Goal: Transaction & Acquisition: Purchase product/service

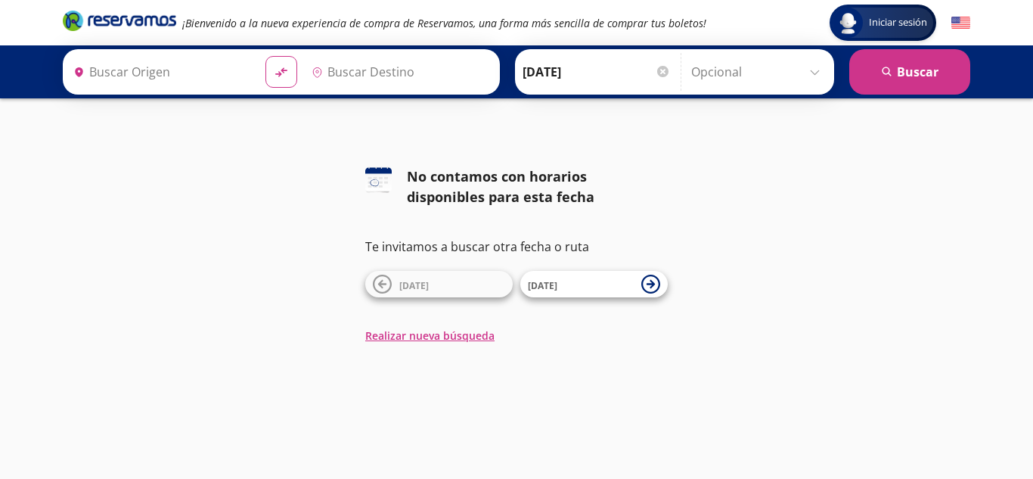
type input "Terminal [GEOGRAPHIC_DATA] Modulo 7 Etn, [GEOGRAPHIC_DATA]"
type input "[GEOGRAPHIC_DATA], [GEOGRAPHIC_DATA]"
type input "Terminal [GEOGRAPHIC_DATA] Modulo 7 Etn, [GEOGRAPHIC_DATA]"
type input "[GEOGRAPHIC_DATA], [GEOGRAPHIC_DATA]"
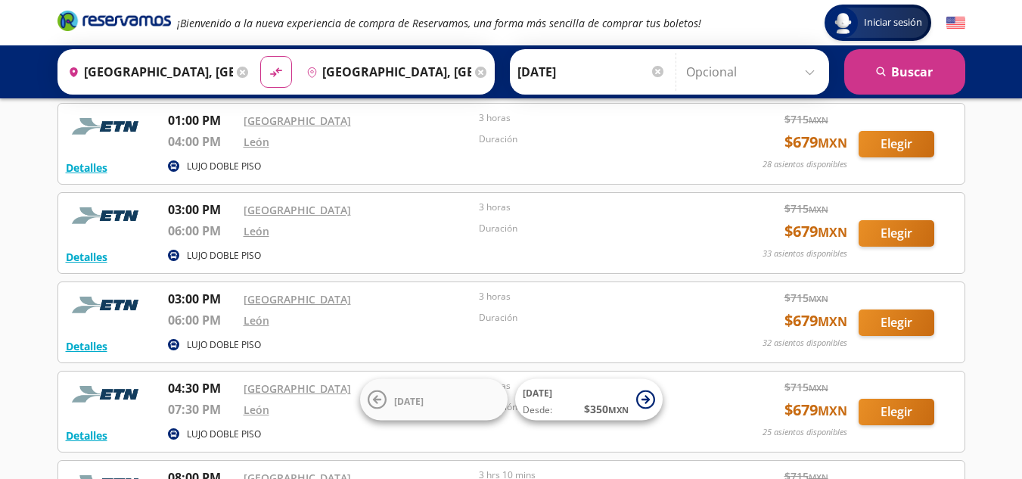
scroll to position [91, 0]
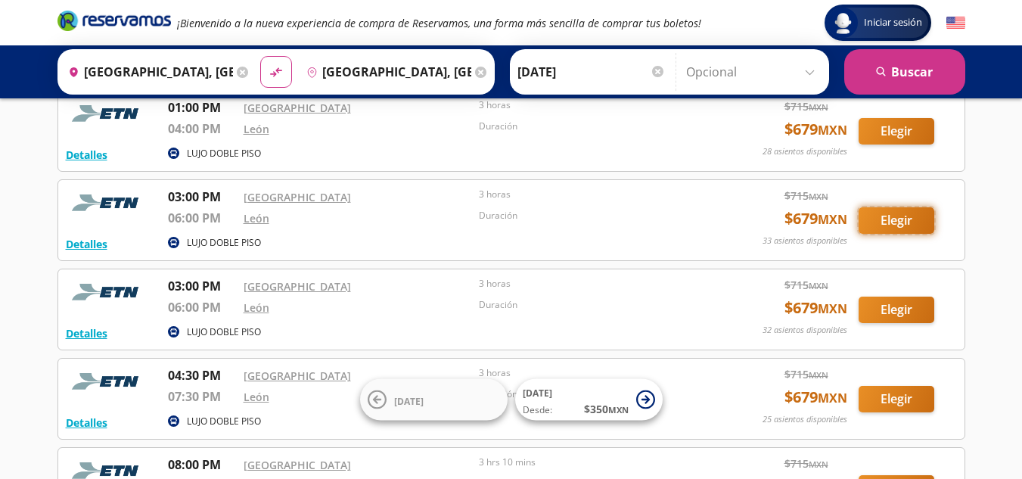
click at [886, 222] on button "Elegir" at bounding box center [896, 220] width 76 height 26
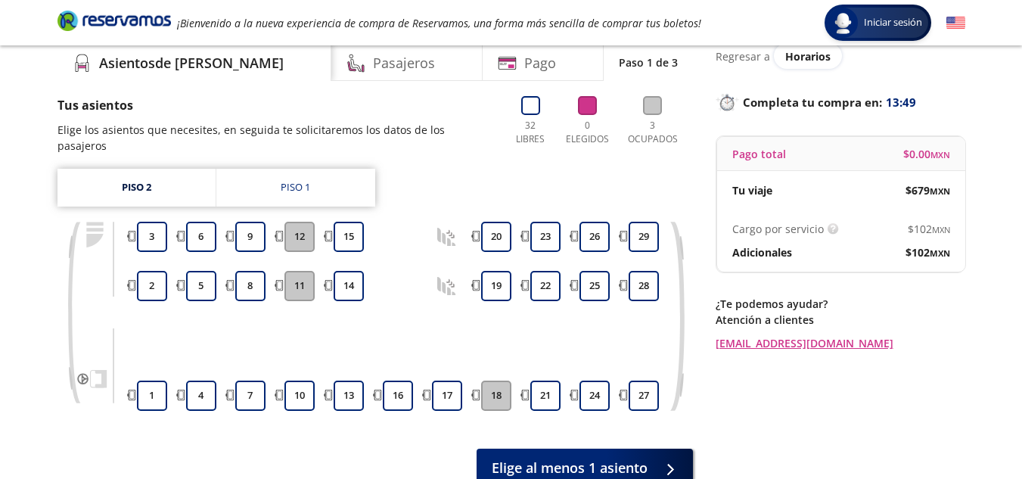
scroll to position [91, 0]
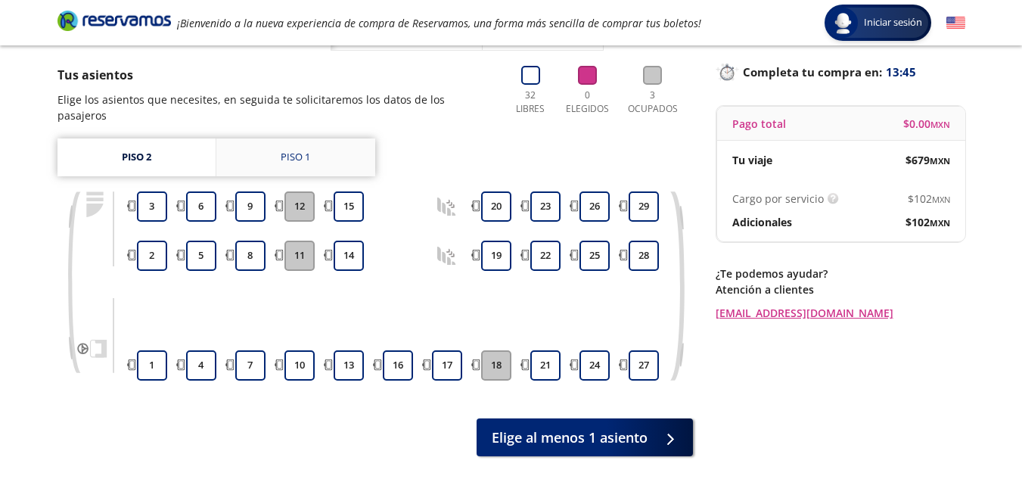
click at [299, 150] on div "Piso 1" at bounding box center [295, 157] width 29 height 15
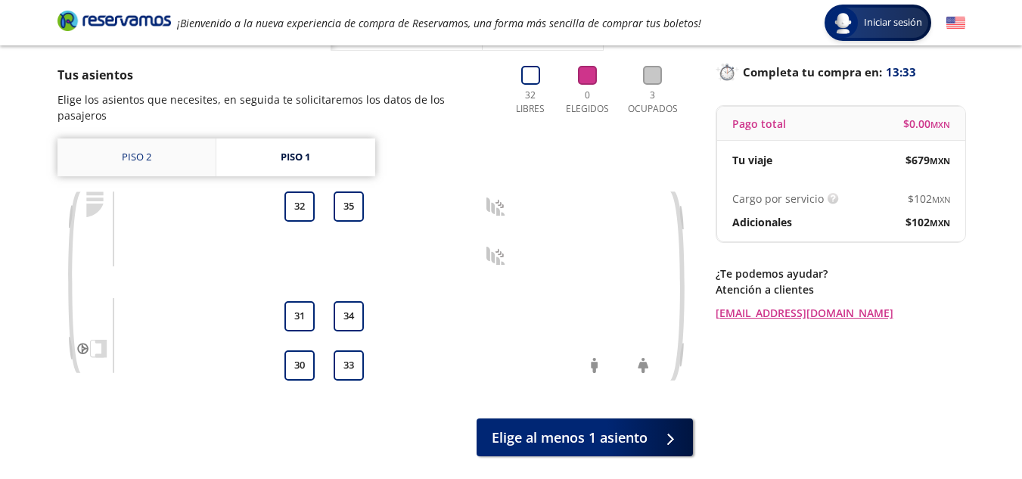
click at [131, 143] on link "Piso 2" at bounding box center [136, 157] width 158 height 38
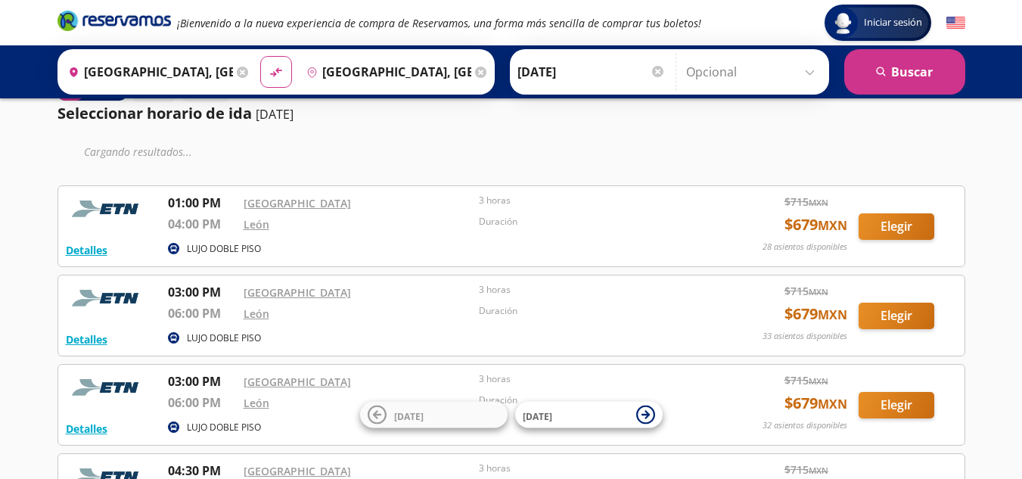
scroll to position [91, 0]
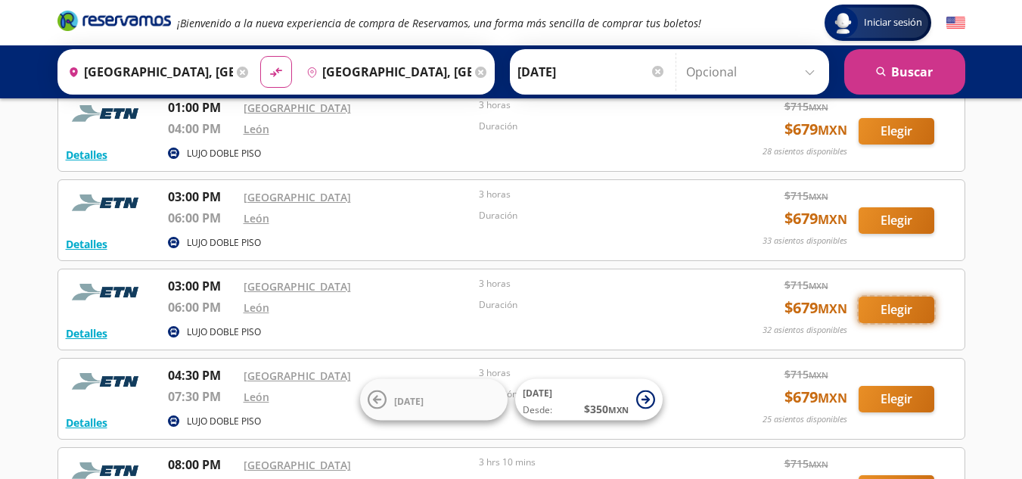
click at [883, 309] on button "Elegir" at bounding box center [896, 309] width 76 height 26
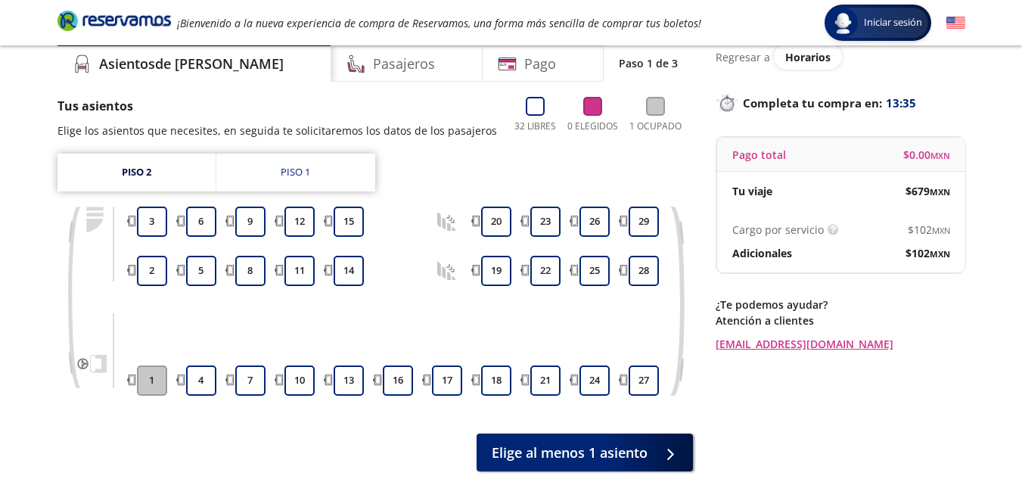
scroll to position [60, 0]
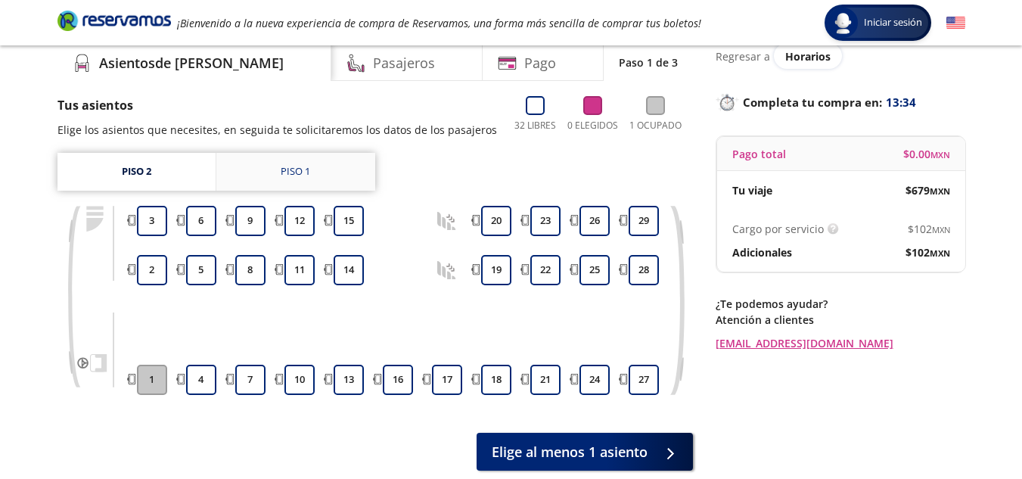
click at [319, 174] on link "Piso 1" at bounding box center [295, 172] width 159 height 38
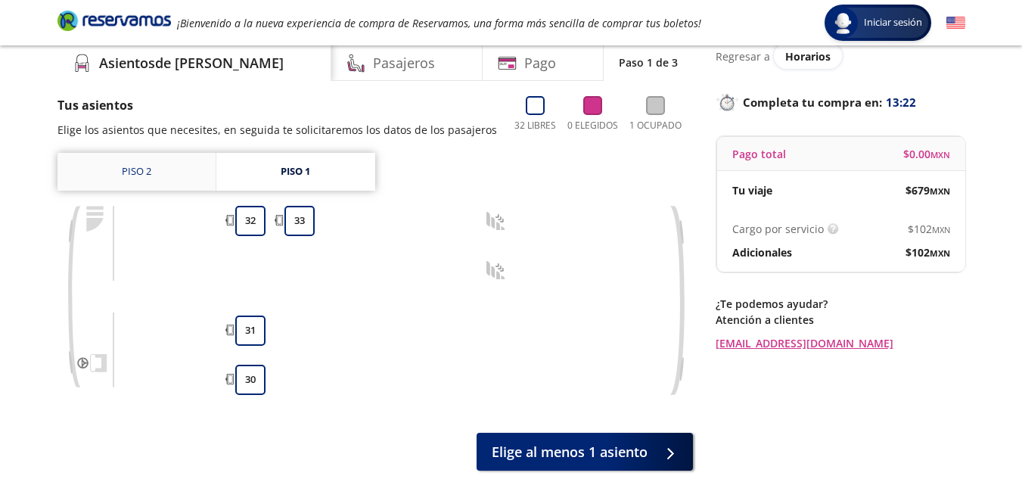
click at [142, 171] on link "Piso 2" at bounding box center [136, 172] width 158 height 38
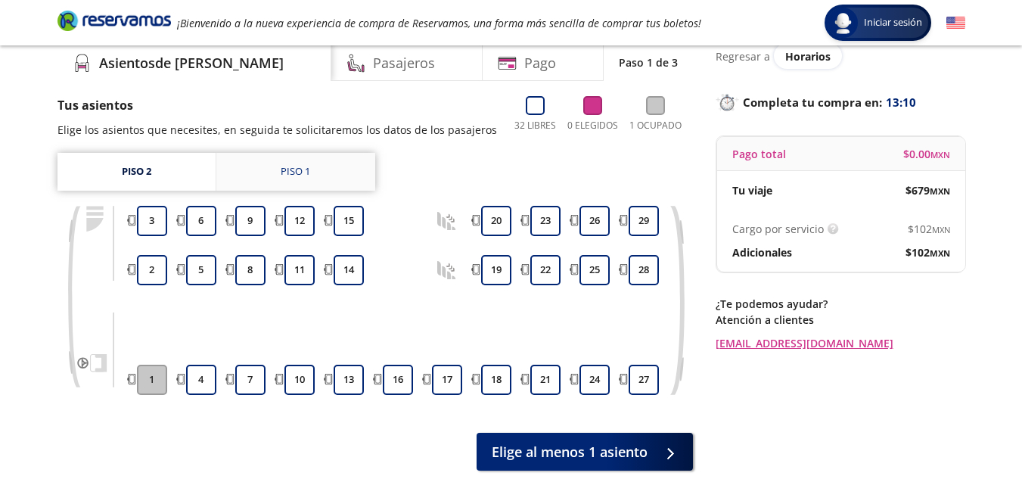
click at [299, 174] on div "Piso 1" at bounding box center [295, 171] width 29 height 15
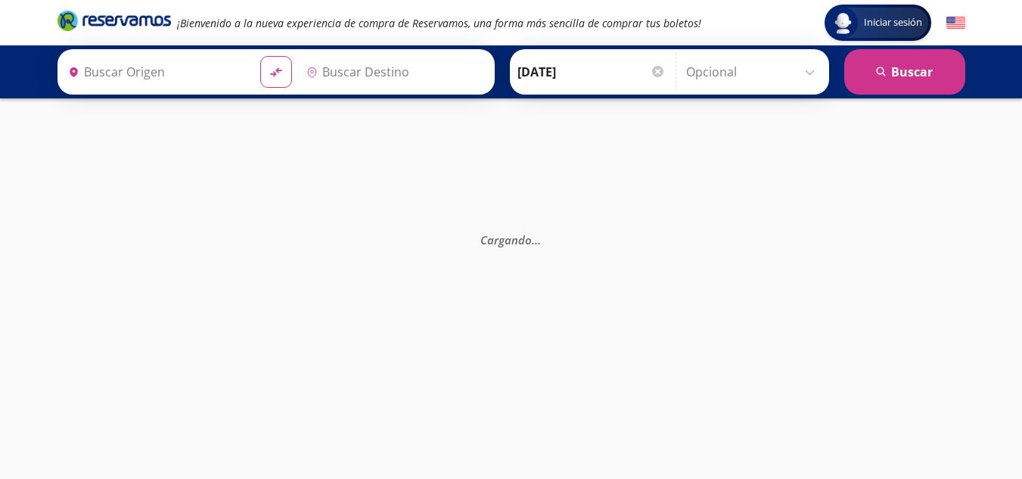
type input "[GEOGRAPHIC_DATA], [GEOGRAPHIC_DATA]"
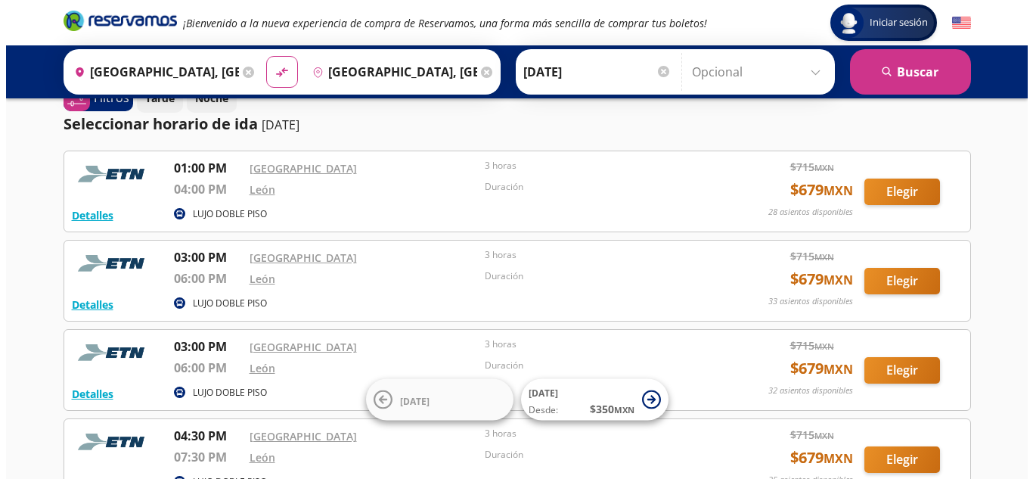
scroll to position [60, 0]
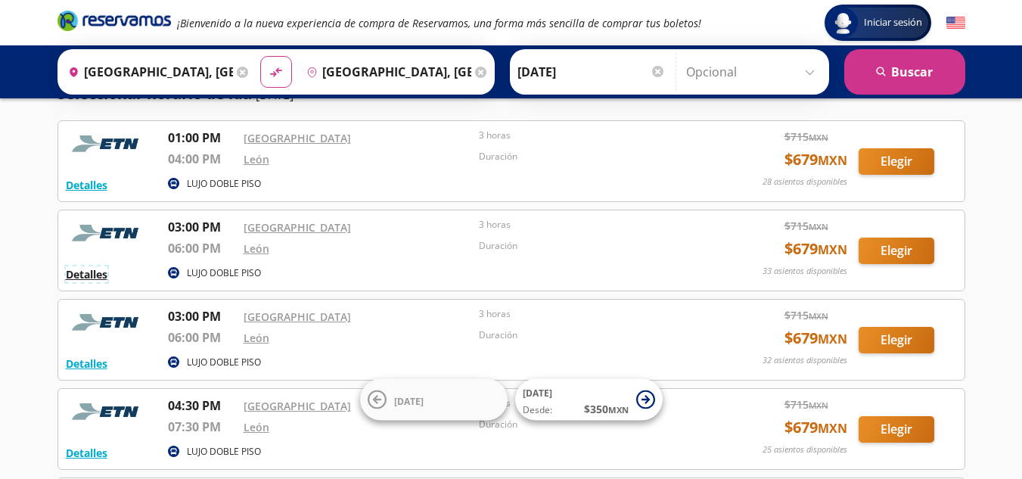
click at [87, 274] on button "Detalles" at bounding box center [87, 274] width 42 height 16
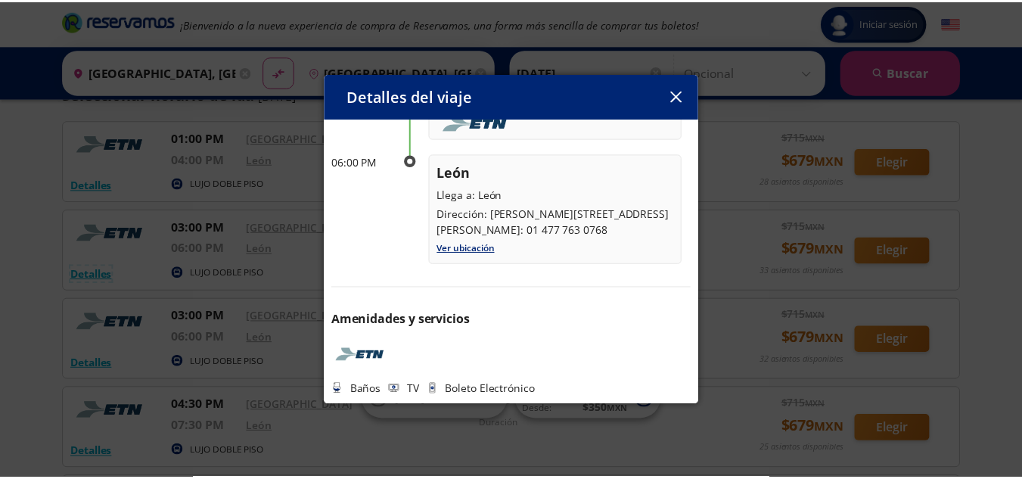
scroll to position [230, 0]
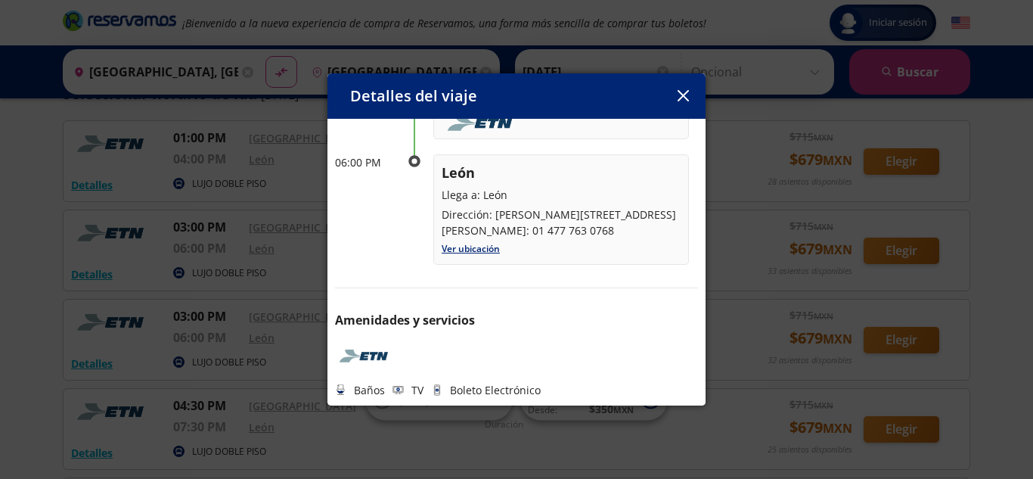
click at [687, 92] on icon "button" at bounding box center [682, 95] width 11 height 11
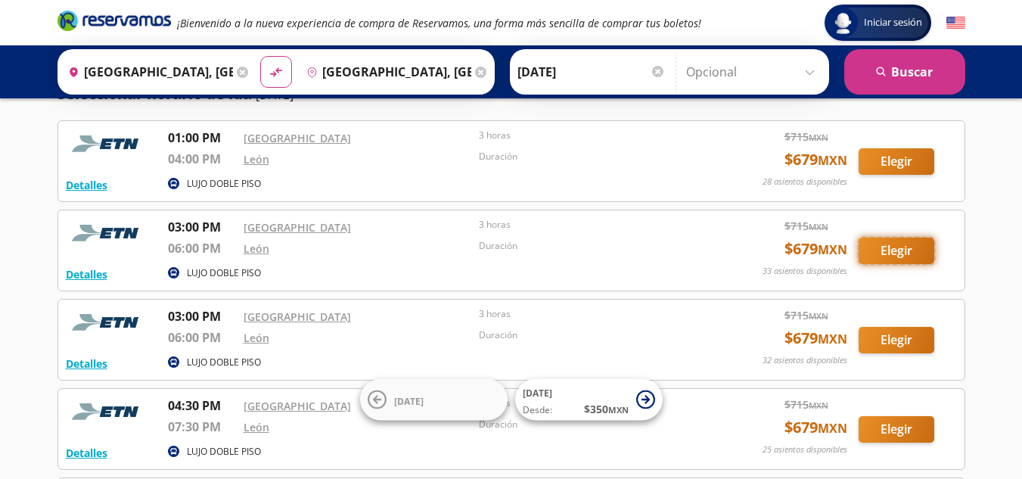
click at [906, 250] on button "Elegir" at bounding box center [896, 250] width 76 height 26
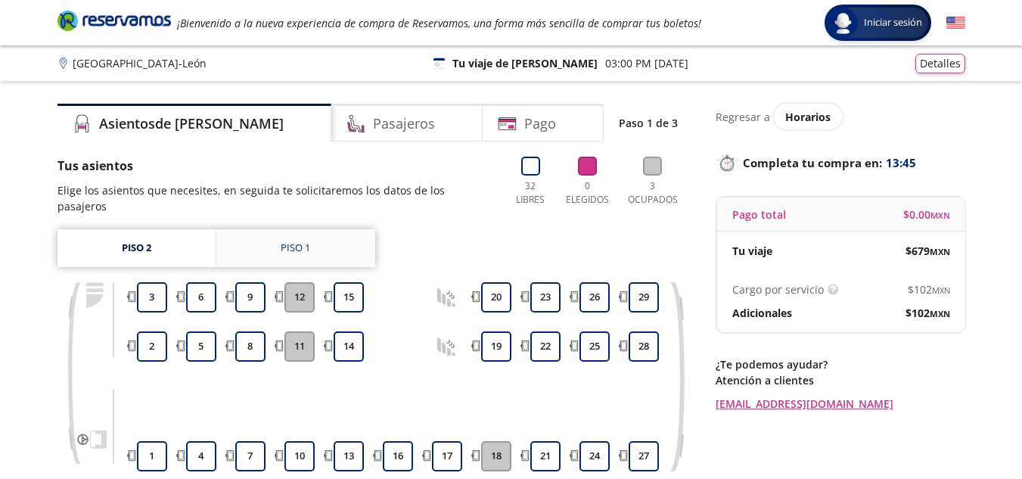
click at [296, 240] on div "Piso 1" at bounding box center [295, 247] width 29 height 15
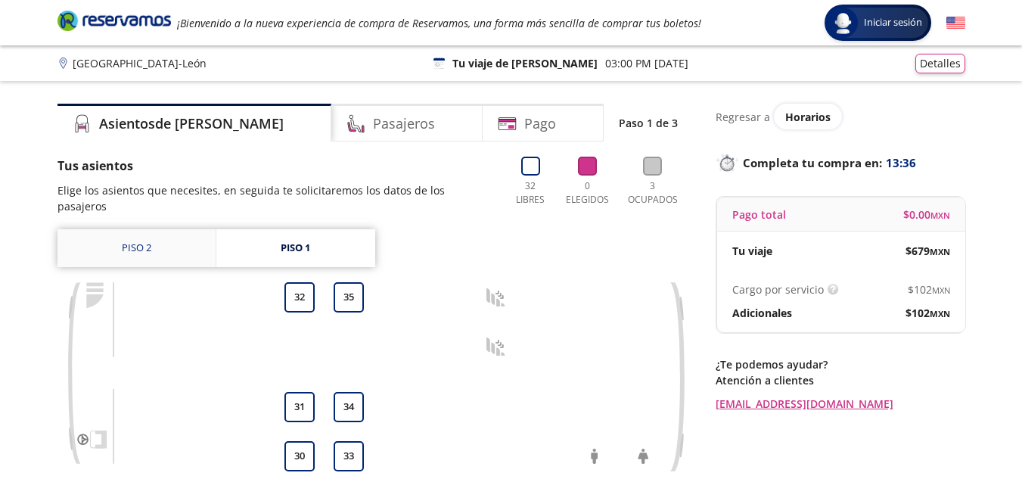
click at [171, 230] on link "Piso 2" at bounding box center [136, 248] width 158 height 38
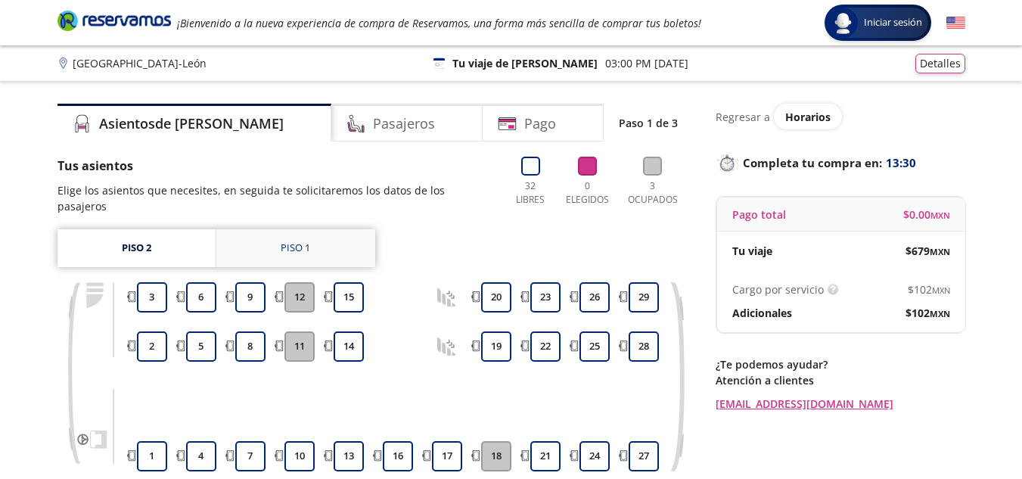
click at [286, 240] on div "Piso 1" at bounding box center [295, 247] width 29 height 15
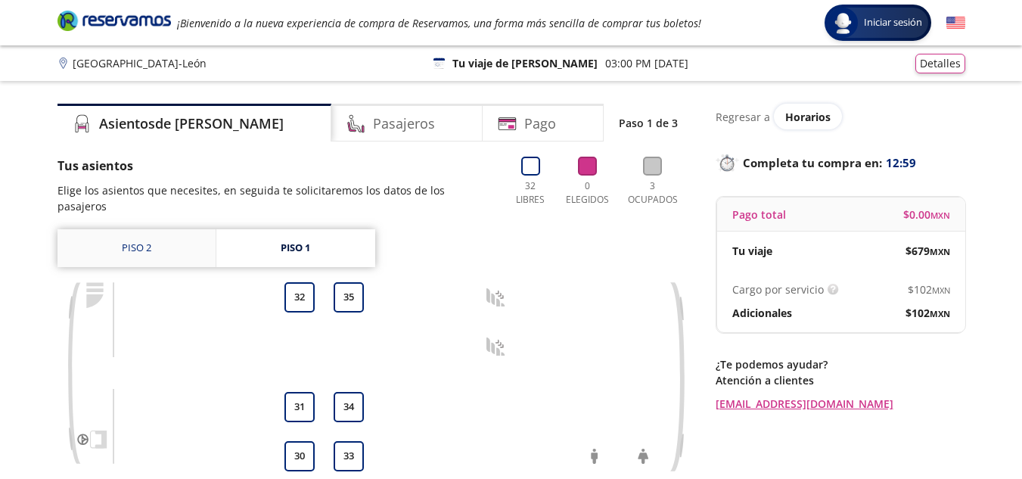
click at [148, 237] on link "Piso 2" at bounding box center [136, 248] width 158 height 38
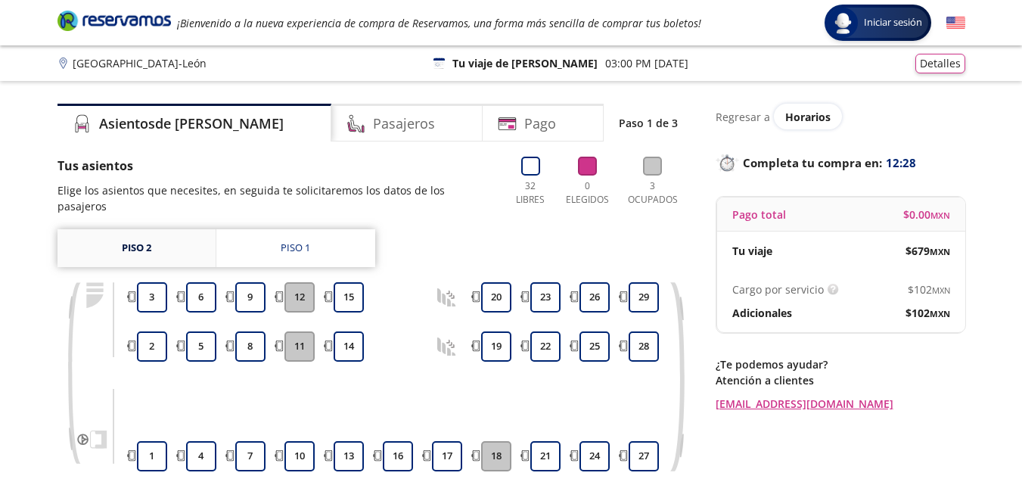
click at [148, 237] on link "Piso 2" at bounding box center [136, 248] width 158 height 38
click at [281, 240] on div "Piso 1" at bounding box center [295, 247] width 29 height 15
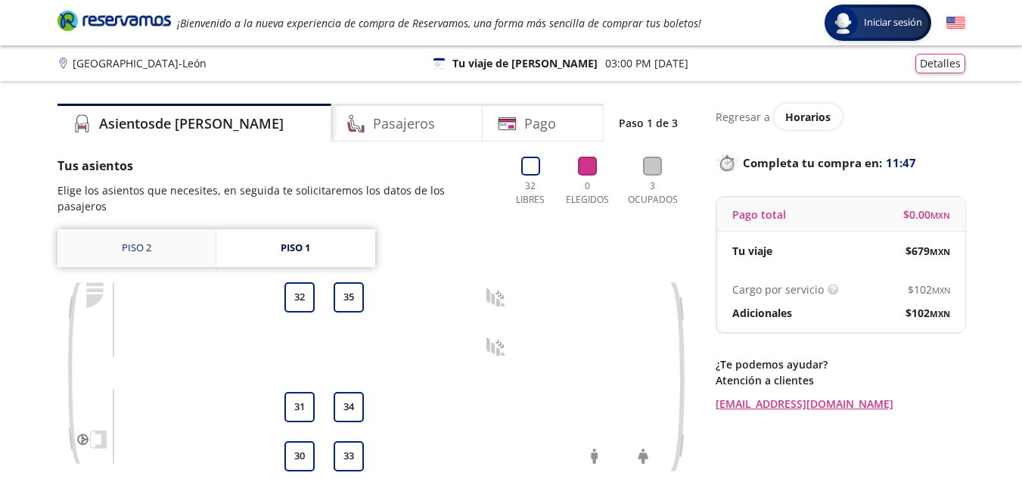
click at [166, 234] on link "Piso 2" at bounding box center [136, 248] width 158 height 38
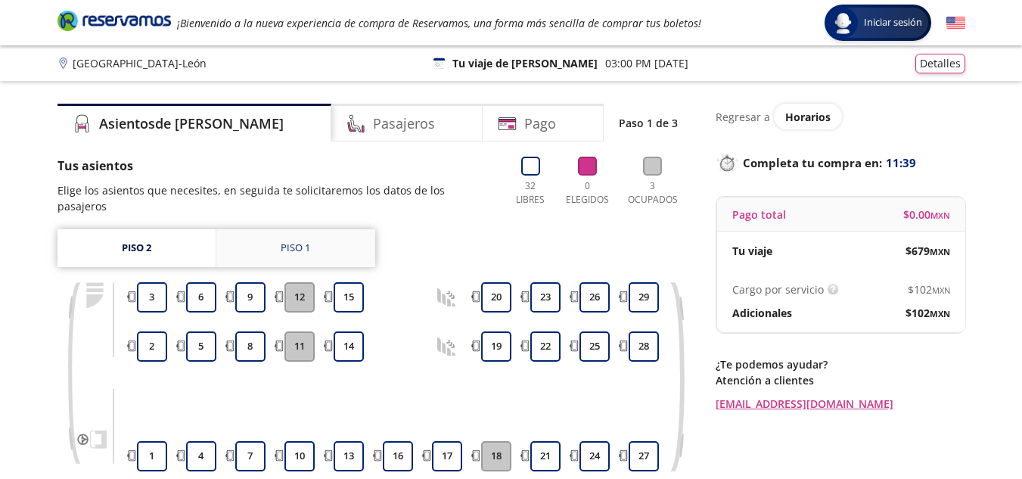
click at [275, 229] on link "Piso 1" at bounding box center [295, 248] width 159 height 38
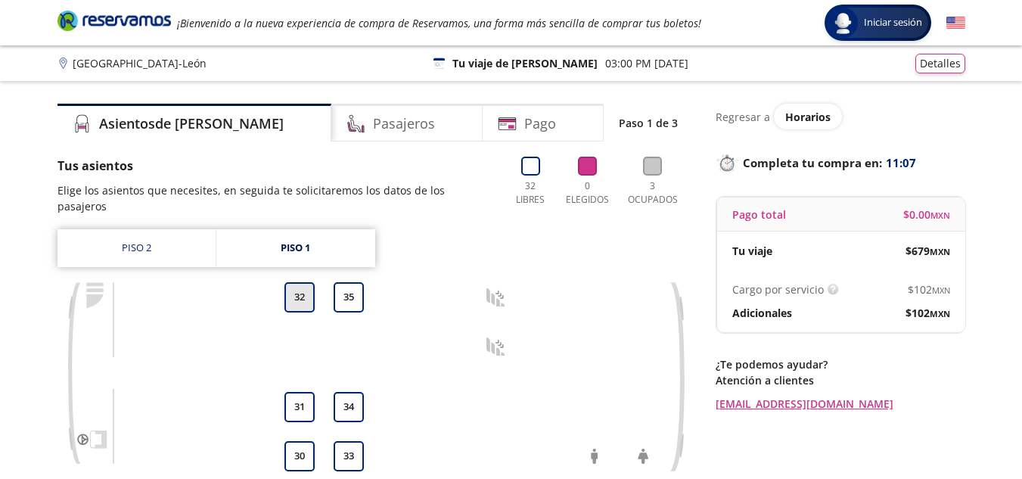
click at [303, 282] on button "32" at bounding box center [299, 297] width 30 height 30
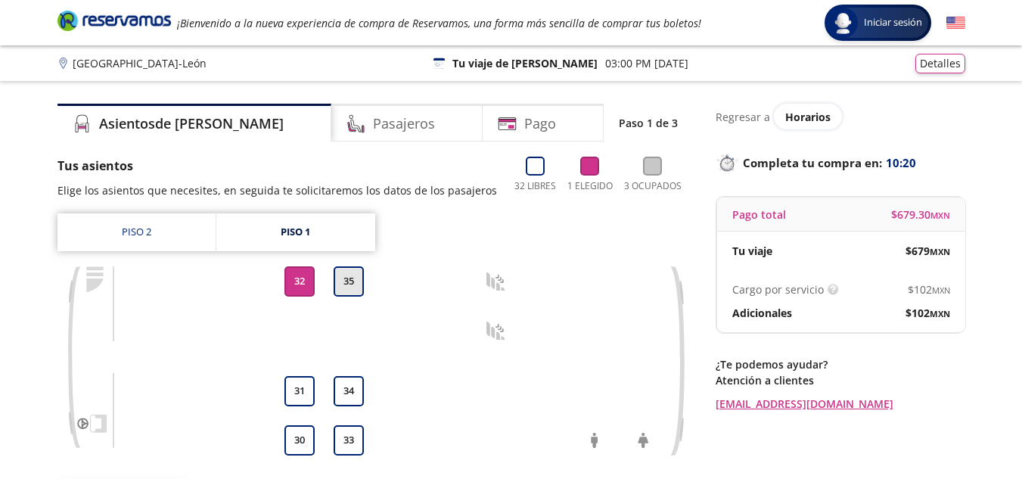
click at [355, 285] on button "35" at bounding box center [349, 281] width 30 height 30
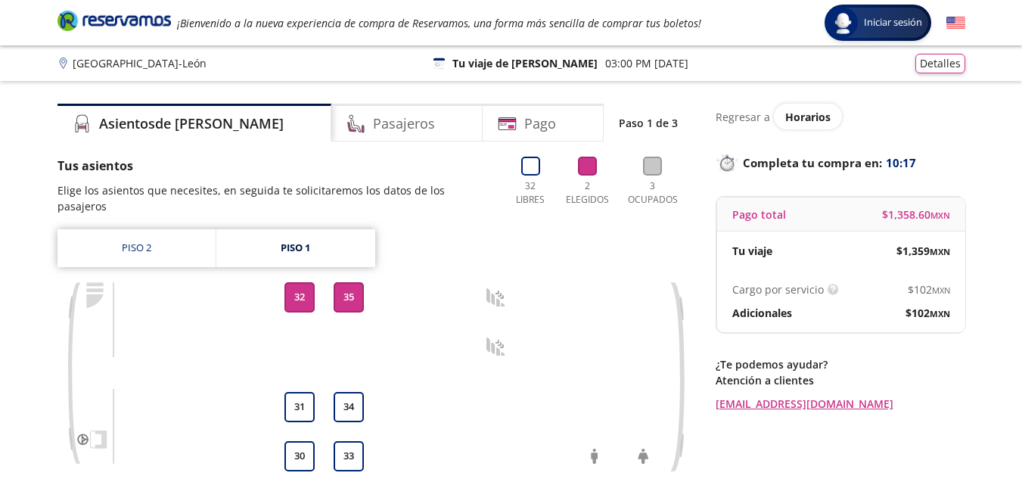
click at [349, 282] on button "35" at bounding box center [349, 297] width 30 height 30
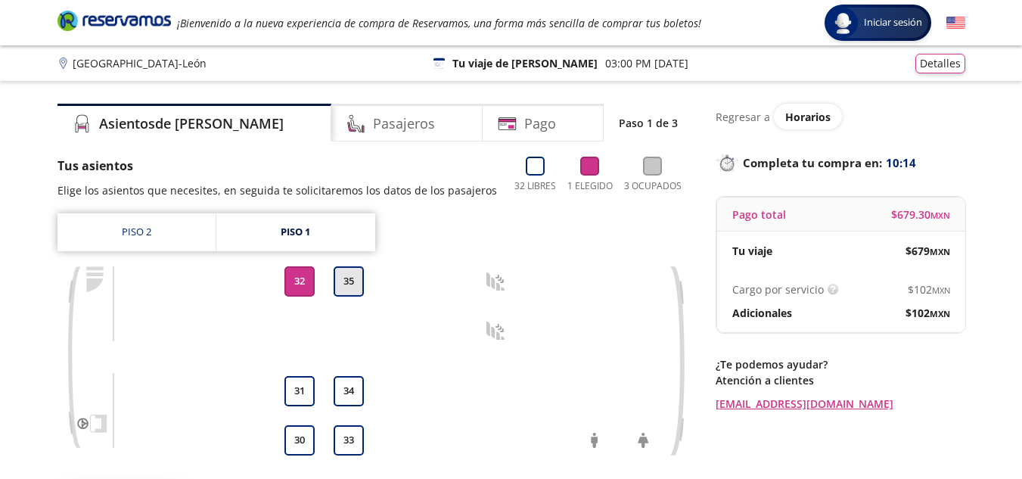
click at [348, 273] on button "35" at bounding box center [349, 281] width 30 height 30
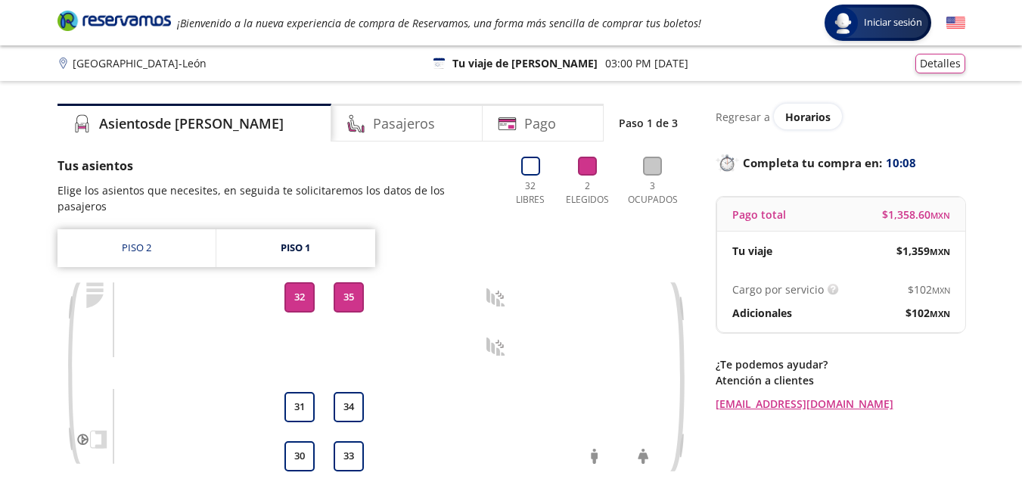
click at [353, 284] on button "35" at bounding box center [349, 297] width 30 height 30
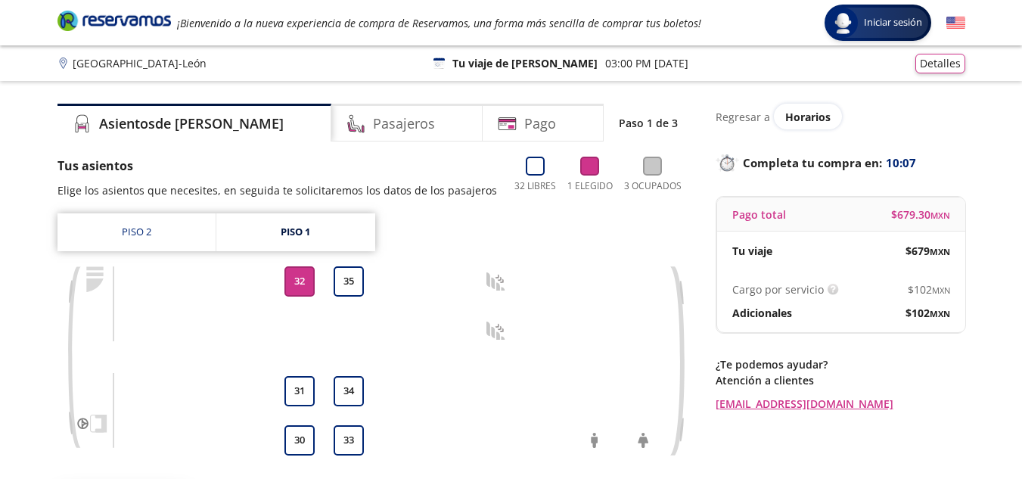
click at [296, 281] on button "32" at bounding box center [299, 281] width 30 height 30
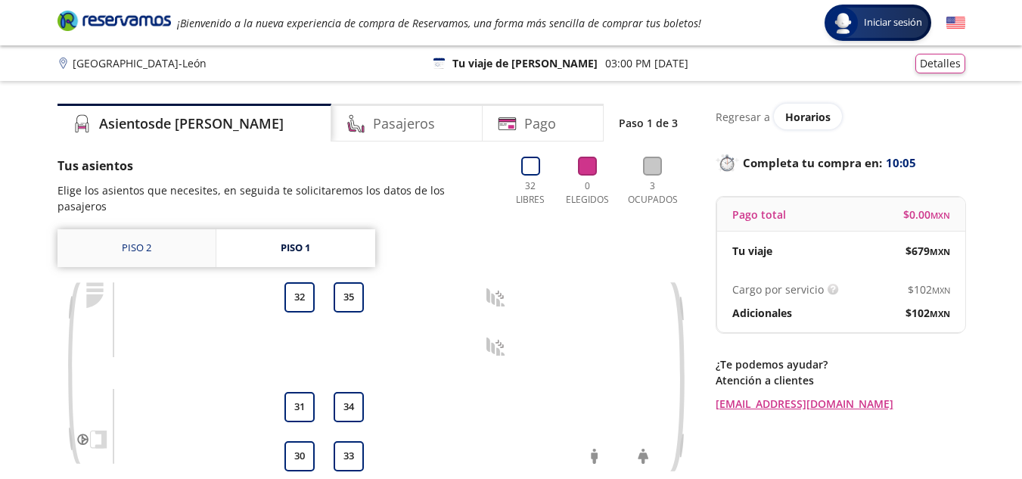
click at [168, 234] on link "Piso 2" at bounding box center [136, 248] width 158 height 38
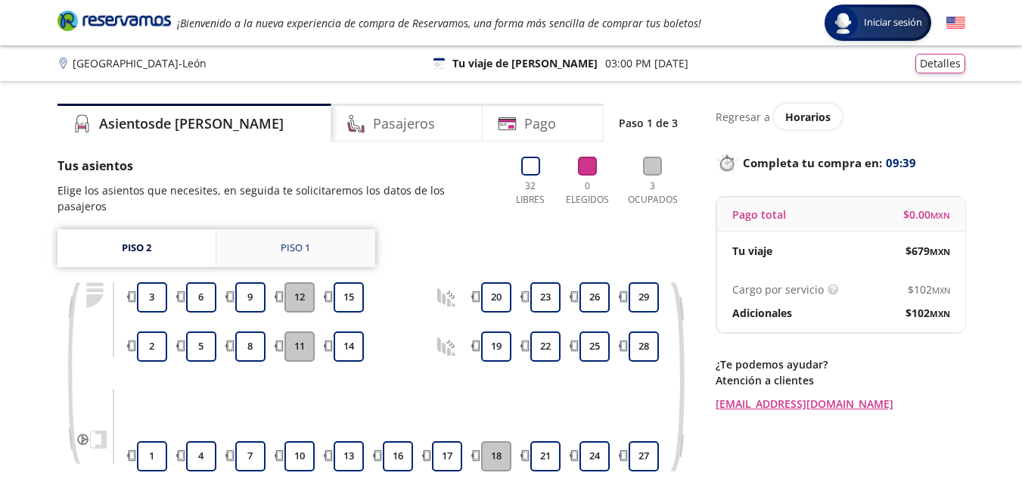
click at [312, 229] on link "Piso 1" at bounding box center [295, 248] width 159 height 38
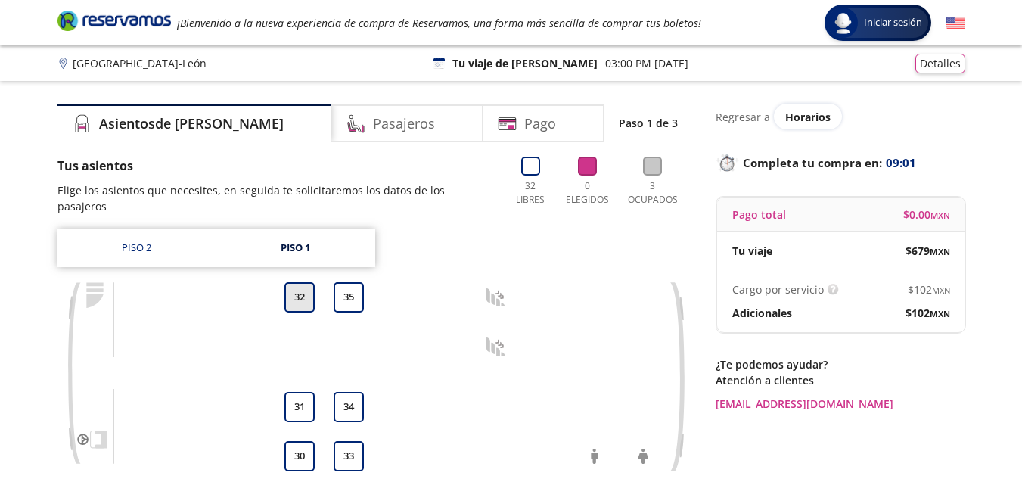
click at [297, 282] on button "32" at bounding box center [299, 297] width 30 height 30
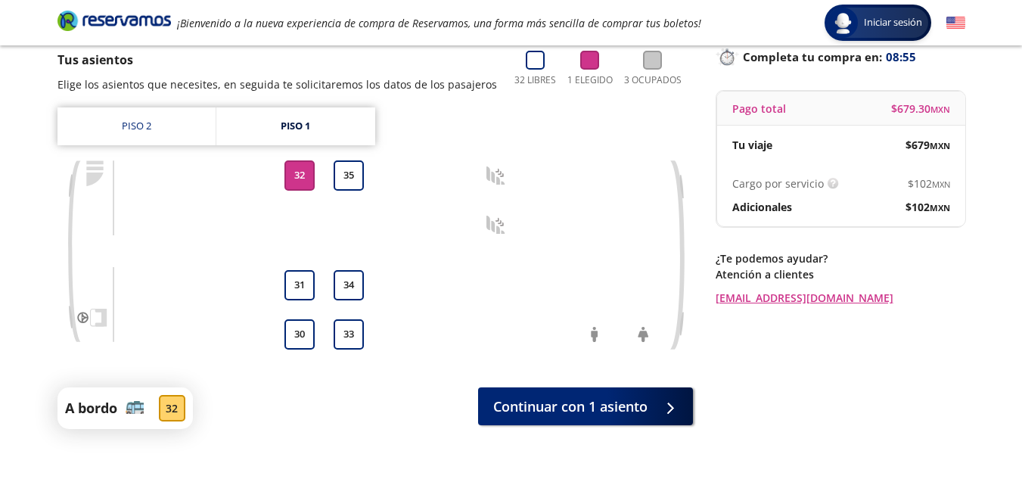
scroll to position [121, 0]
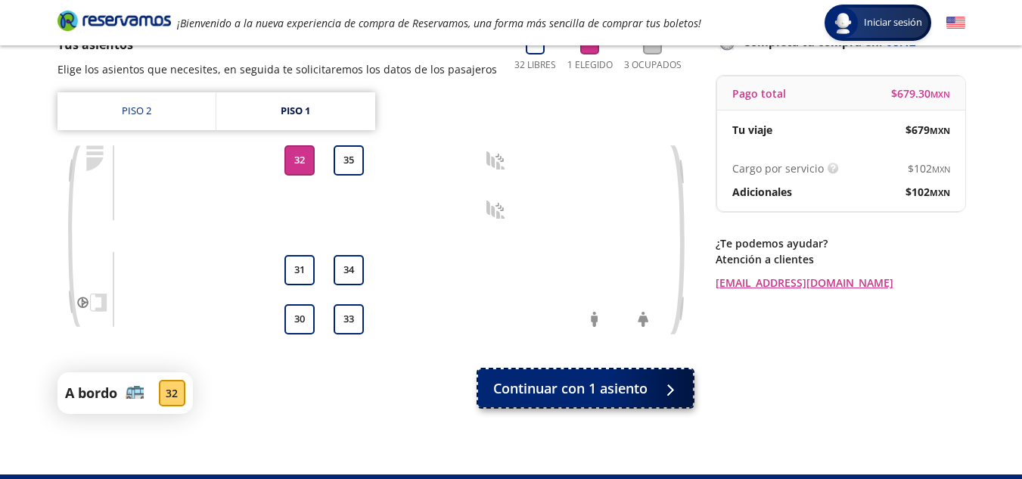
click at [587, 392] on span "Continuar con 1 asiento" at bounding box center [570, 388] width 154 height 20
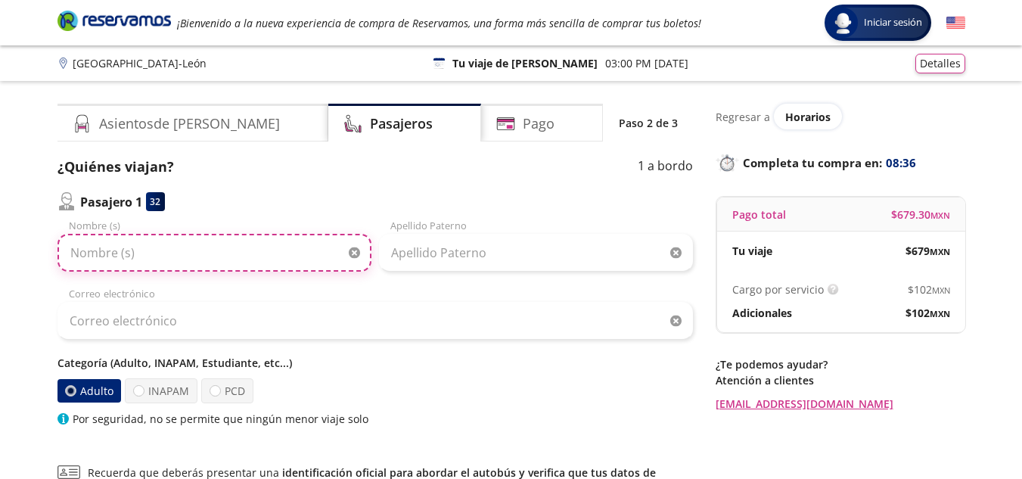
click at [189, 263] on input "Nombre (s)" at bounding box center [214, 253] width 314 height 38
type input "Jorge Alberto"
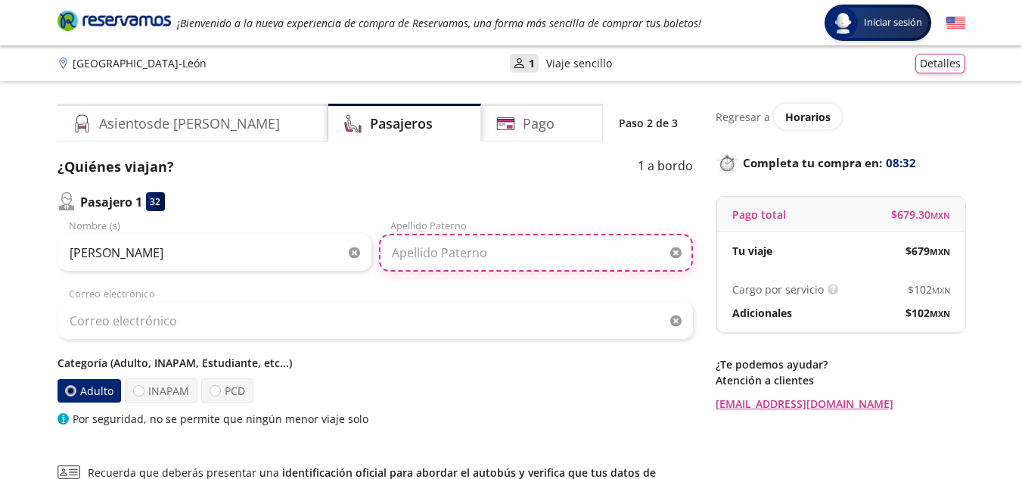
click at [416, 261] on input "Apellido Paterno" at bounding box center [536, 253] width 314 height 38
type input "Covarrubias"
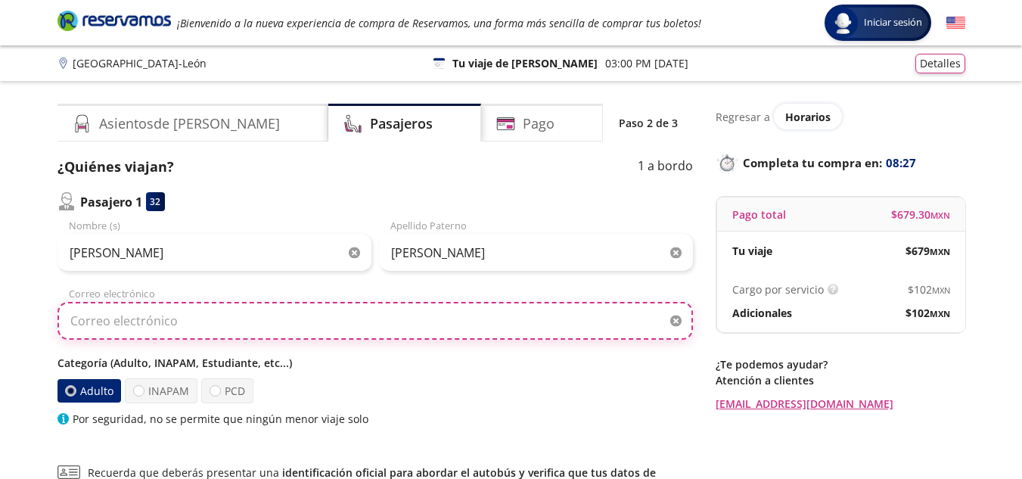
click at [158, 324] on input "Correo electrónico" at bounding box center [374, 321] width 635 height 38
type input "jackopas@hotmail.com"
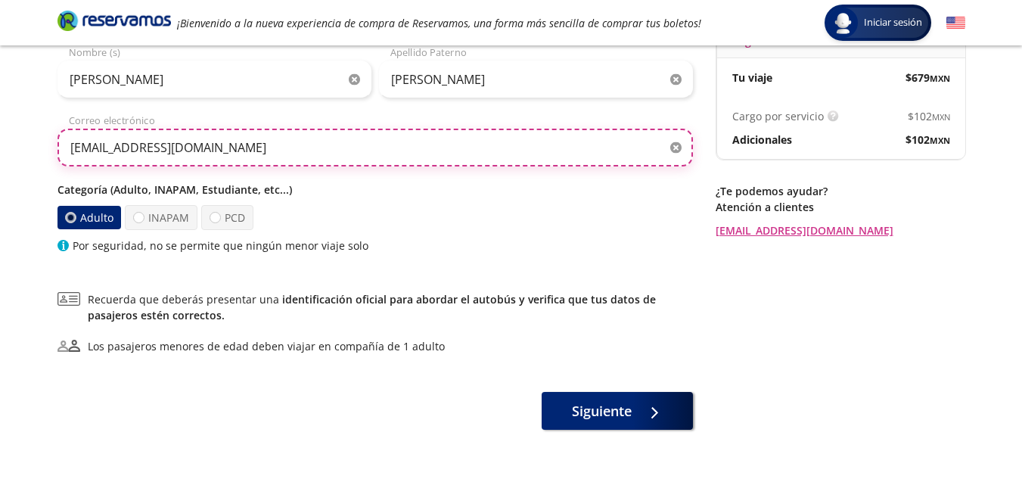
scroll to position [181, 0]
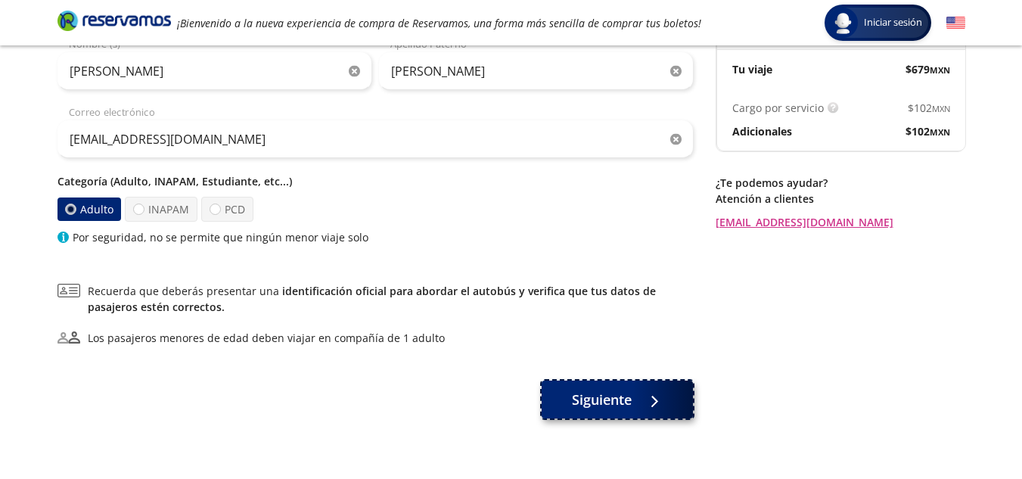
click at [619, 396] on span "Siguiente" at bounding box center [602, 399] width 60 height 20
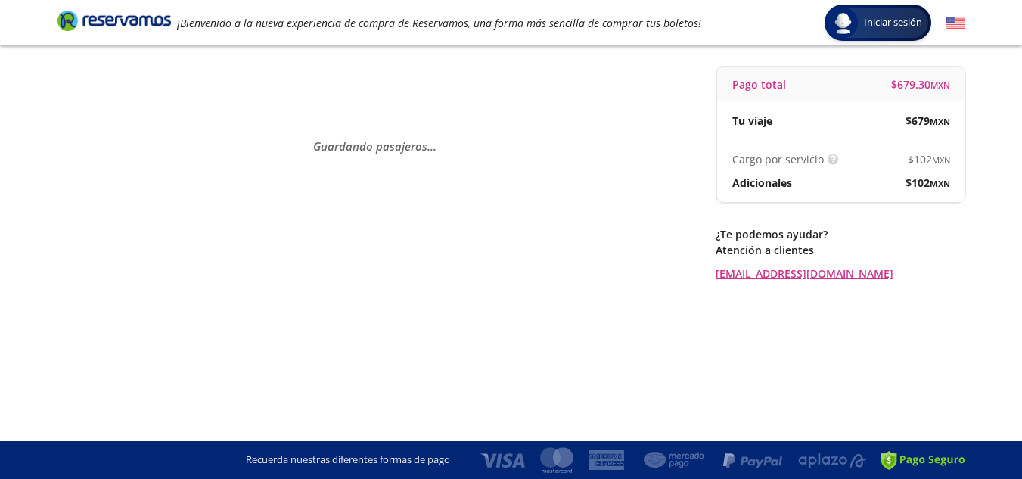
scroll to position [0, 0]
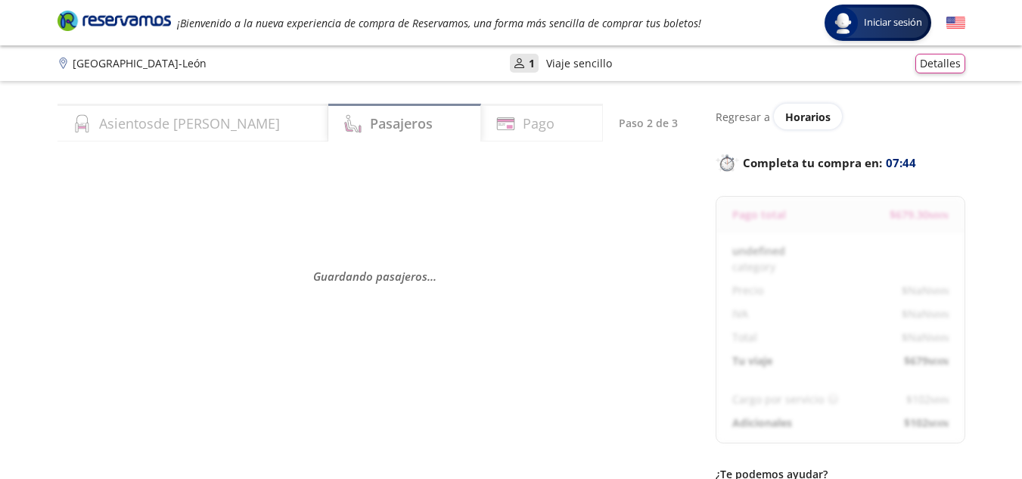
select select "MX"
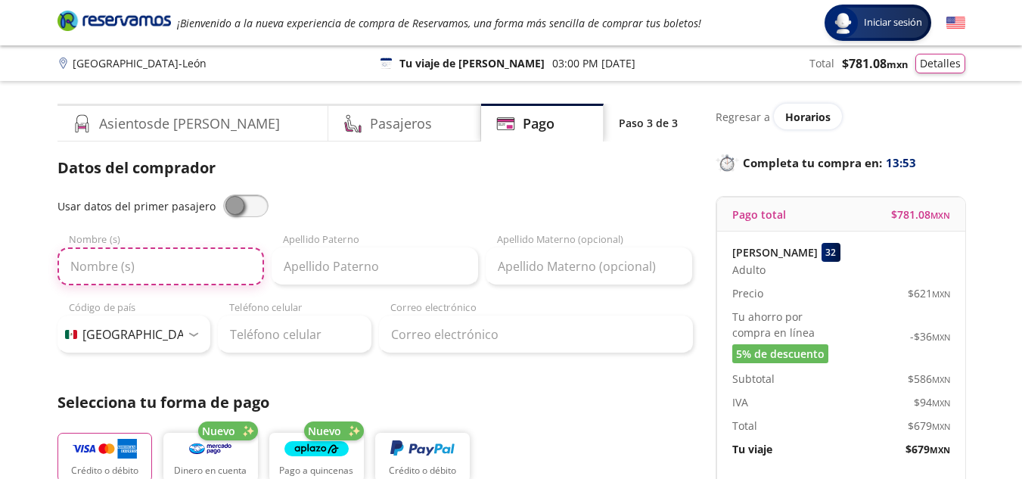
click at [155, 265] on input "Nombre (s)" at bounding box center [160, 266] width 206 height 38
type input "Jorge Alberto"
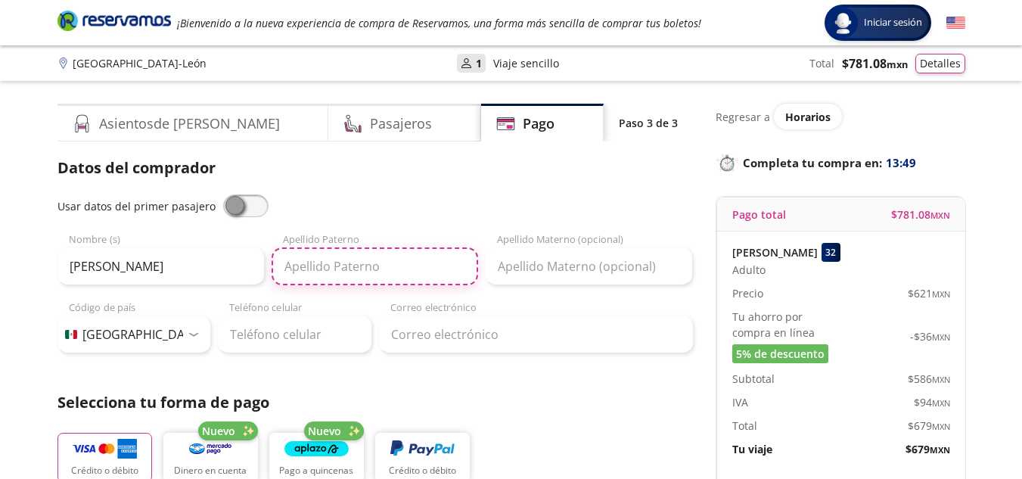
click at [351, 261] on input "Apellido Paterno" at bounding box center [374, 266] width 206 height 38
type input "Covarrubias"
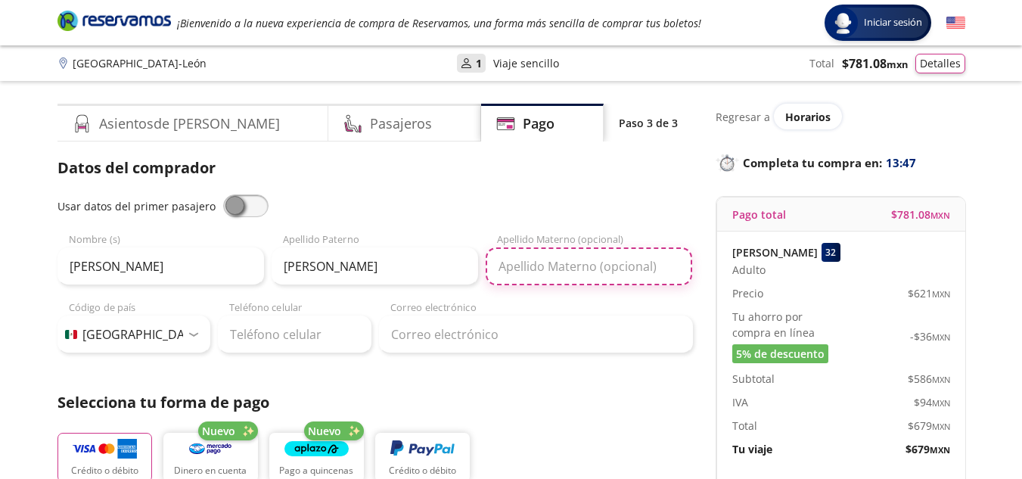
click at [541, 271] on input "Apellido Materno (opcional)" at bounding box center [589, 266] width 206 height 38
type input "Quiroz"
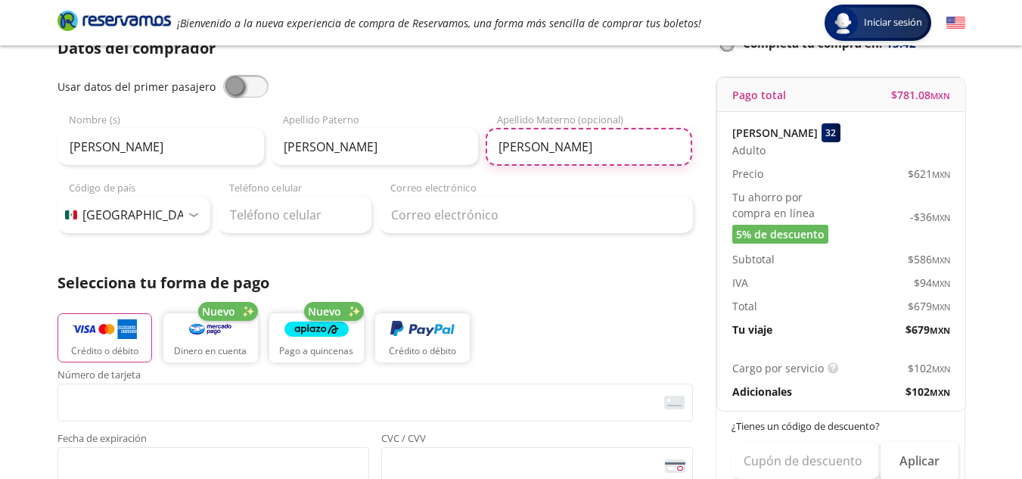
scroll to position [121, 0]
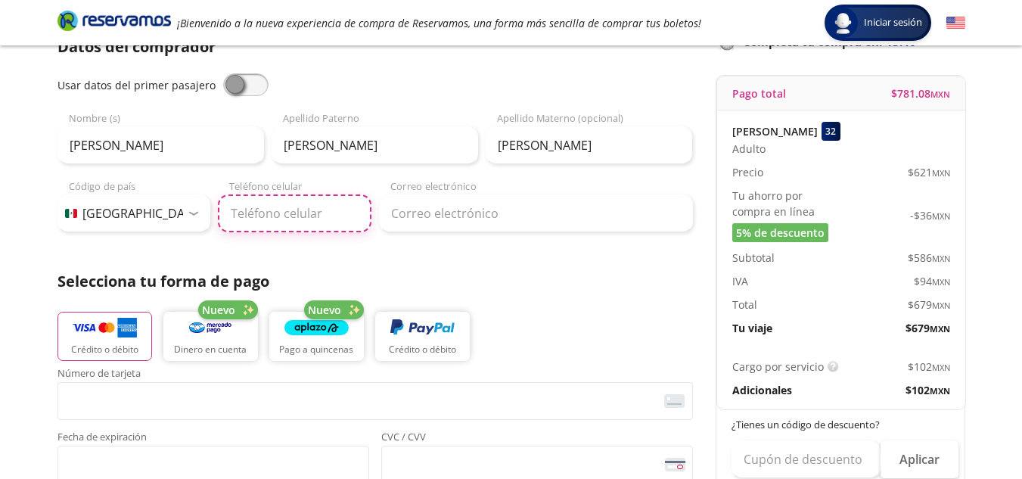
click at [280, 213] on input "Teléfono celular" at bounding box center [295, 213] width 154 height 38
type input "477 536 3823"
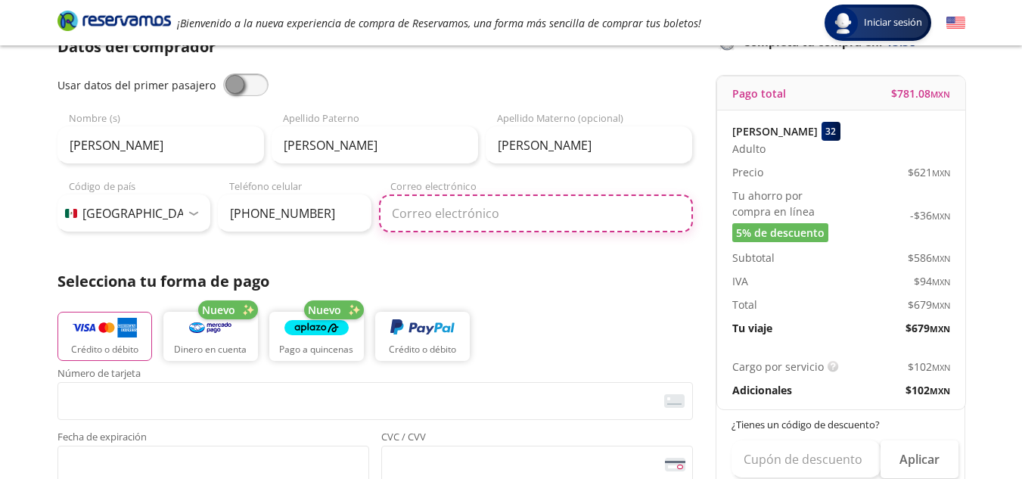
type input "jackopas@hotmail.com"
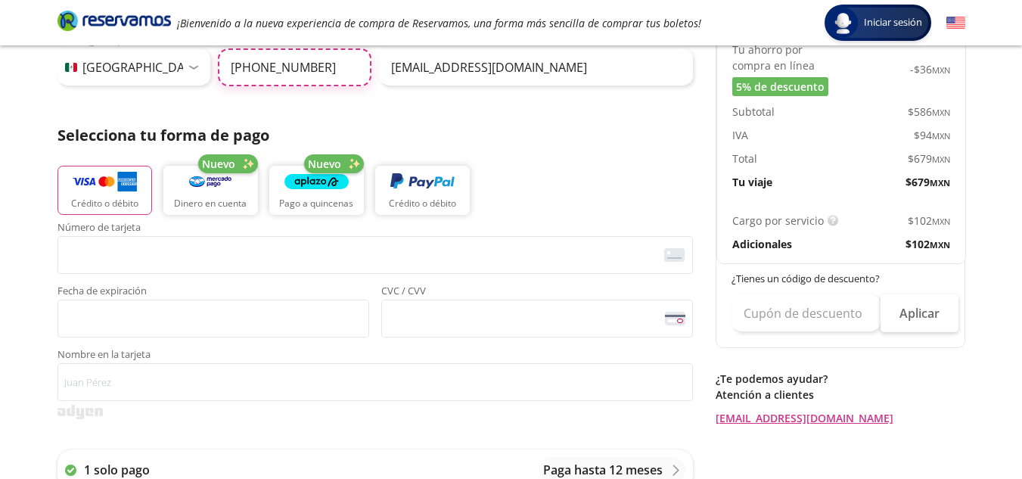
scroll to position [272, 0]
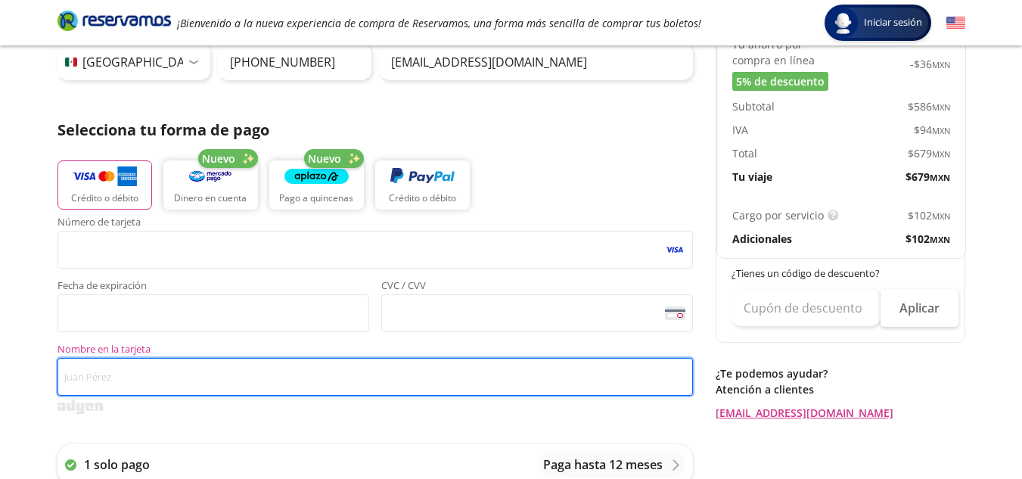
click at [175, 379] on input "Nombre en la tarjeta" at bounding box center [374, 377] width 635 height 38
type input "J"
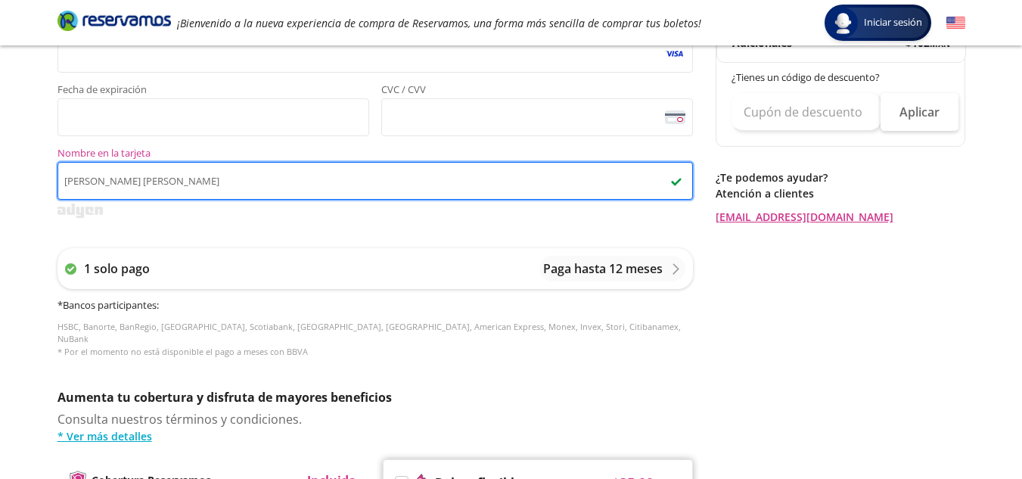
scroll to position [484, 0]
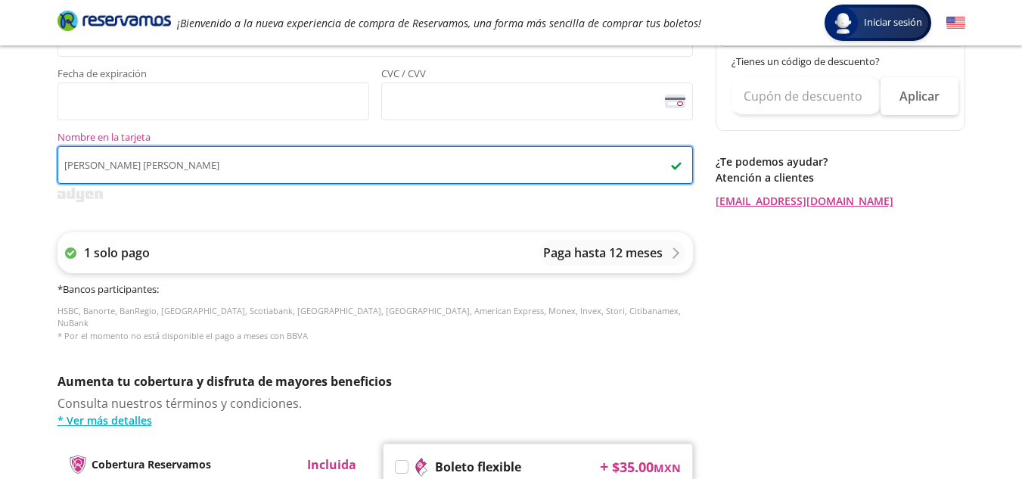
type input "jorge alberto covarrubias quiroz"
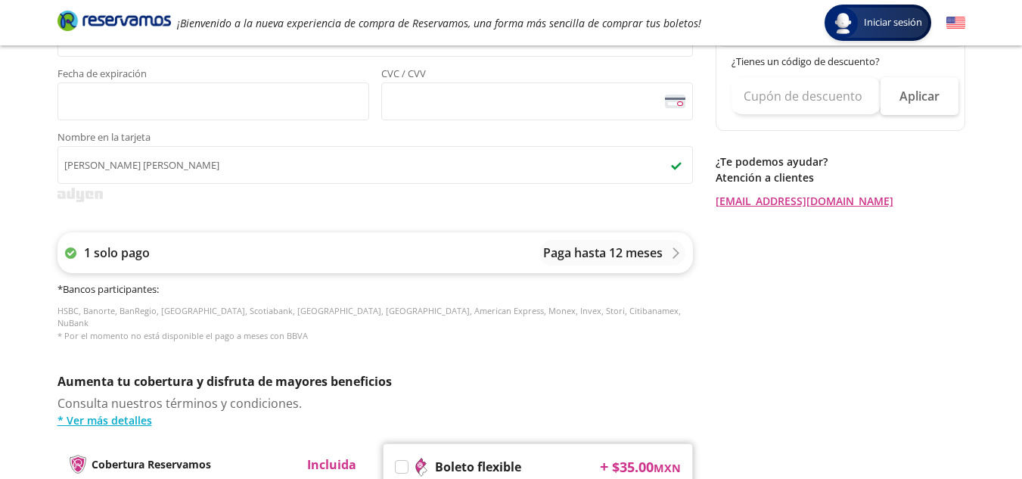
click at [212, 253] on div "1 solo pago Paga hasta 12 meses" at bounding box center [374, 252] width 635 height 41
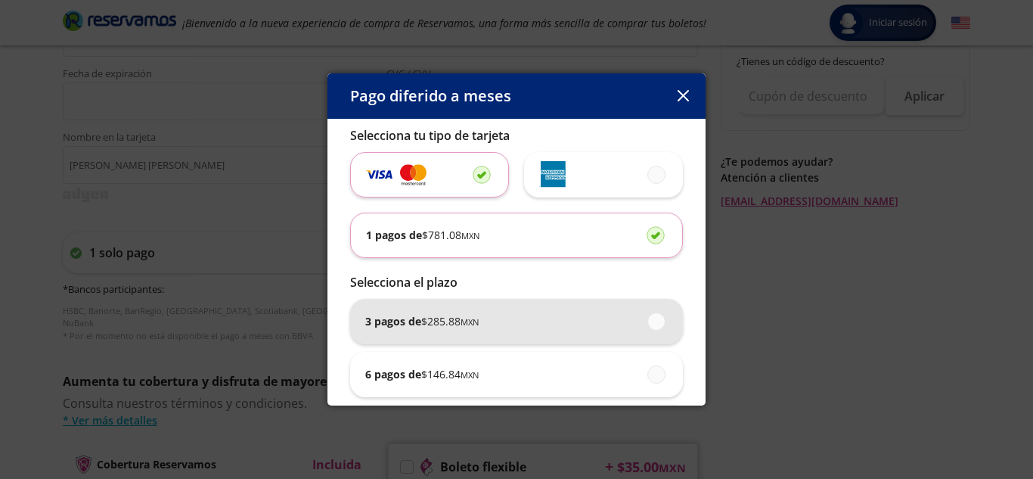
click at [425, 325] on span "$ 285.88 MXN" at bounding box center [449, 321] width 57 height 16
click at [647, 325] on input "3 pagos de $ 285.88 MXN" at bounding box center [652, 321] width 10 height 10
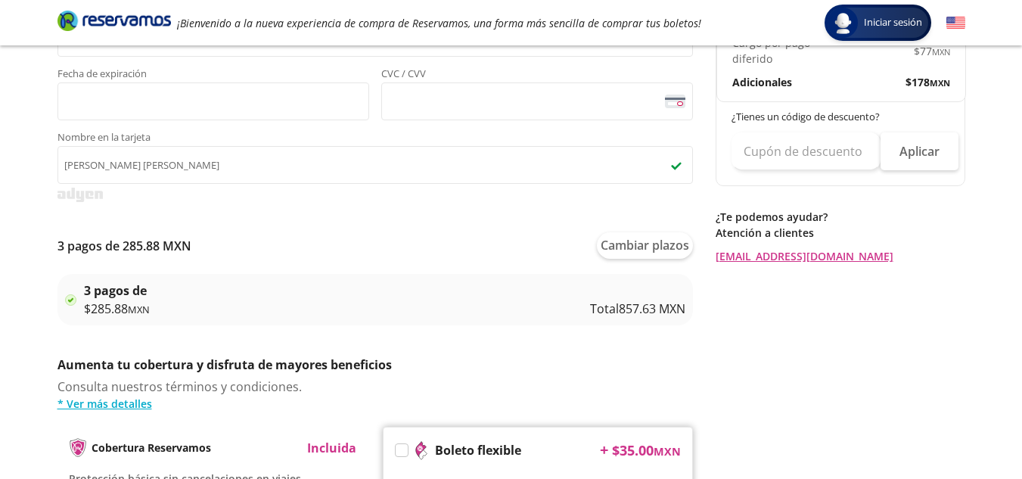
click at [291, 292] on div "3 pagos de $ 285.88 MXN Total 857.63 MXN" at bounding box center [384, 299] width 601 height 36
click at [167, 309] on div "3 pagos de $ 285.88 MXN Total 857.63 MXN" at bounding box center [384, 299] width 601 height 36
click at [656, 242] on button "Cambiar plazos" at bounding box center [645, 245] width 96 height 26
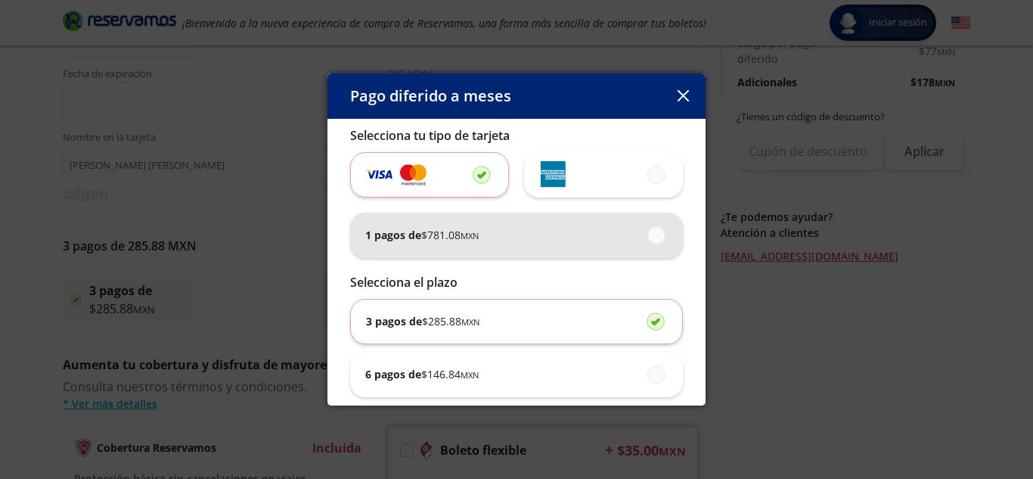
click at [495, 238] on div "1 pagos de $ 781.08 MXN" at bounding box center [516, 235] width 302 height 45
click at [647, 238] on input "1 pagos de $ 781.08 MXN" at bounding box center [652, 235] width 10 height 10
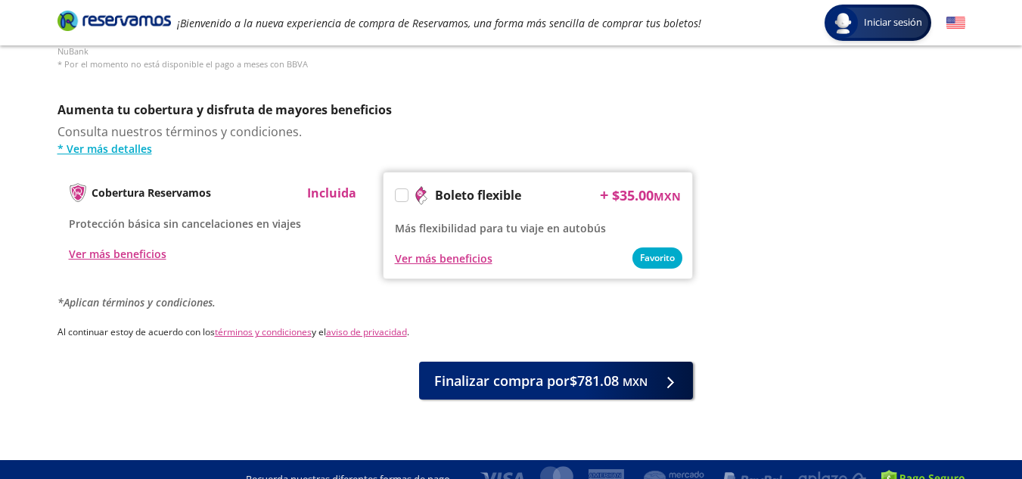
scroll to position [756, 0]
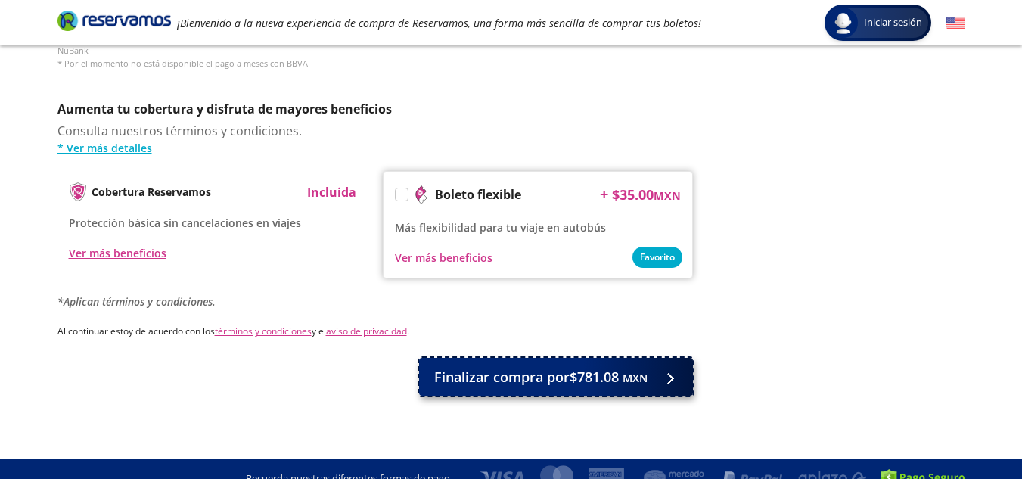
click at [551, 367] on span "Finalizar compra por $781.08 MXN" at bounding box center [540, 377] width 213 height 20
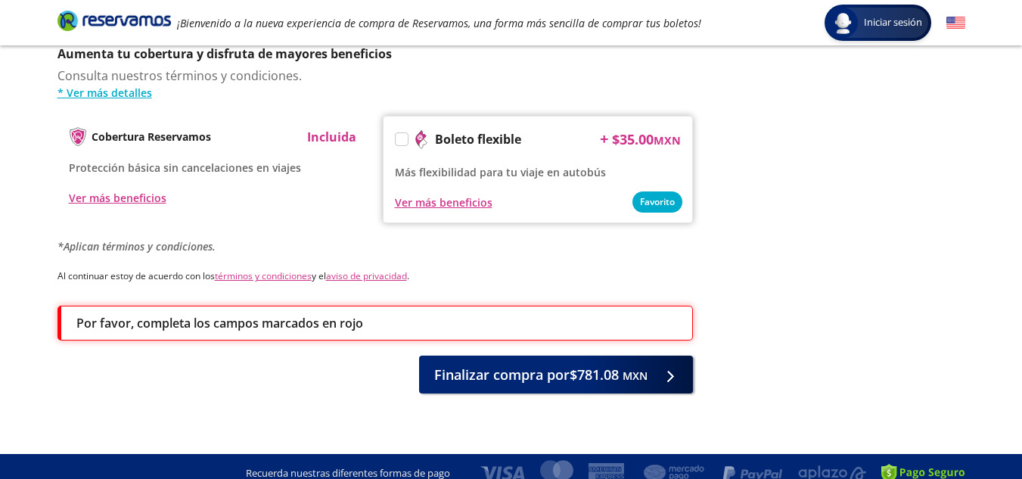
scroll to position [812, 0]
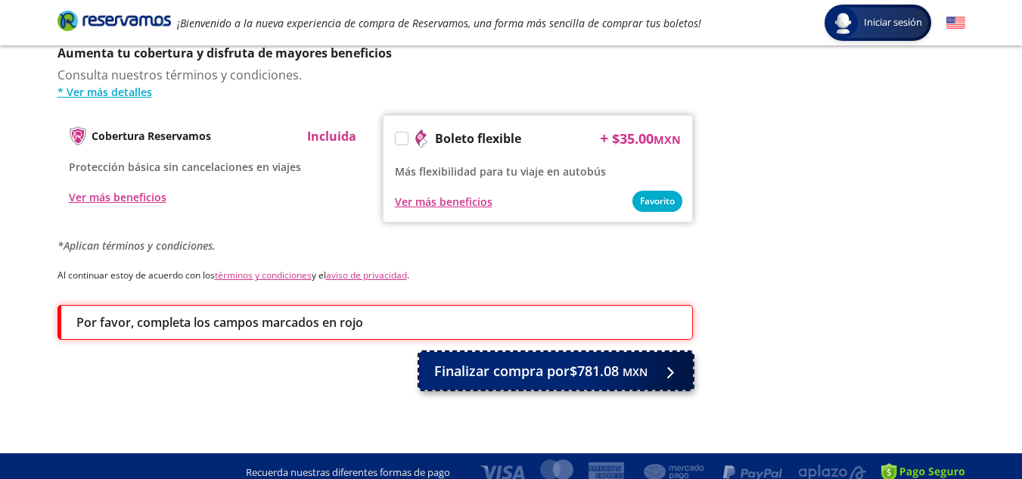
click at [547, 361] on span "Finalizar compra por $781.08 MXN" at bounding box center [540, 371] width 213 height 20
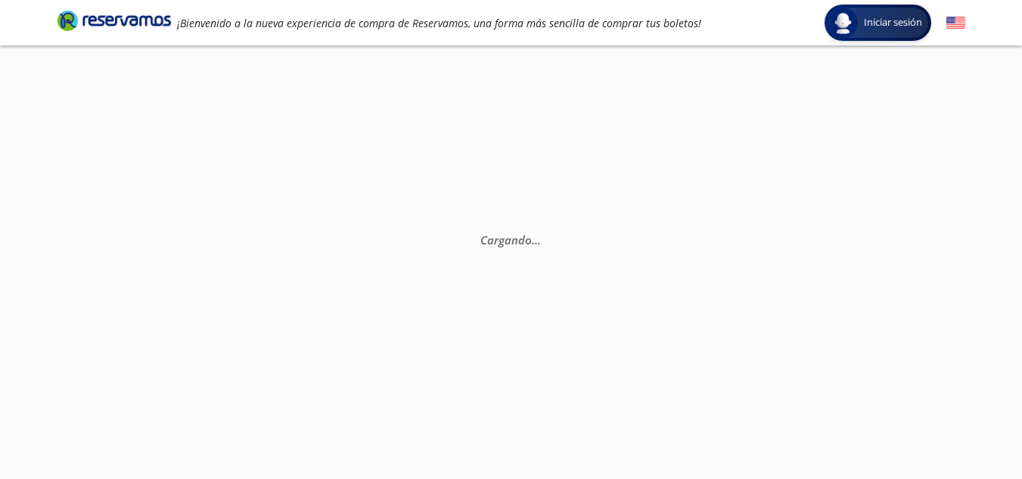
scroll to position [0, 0]
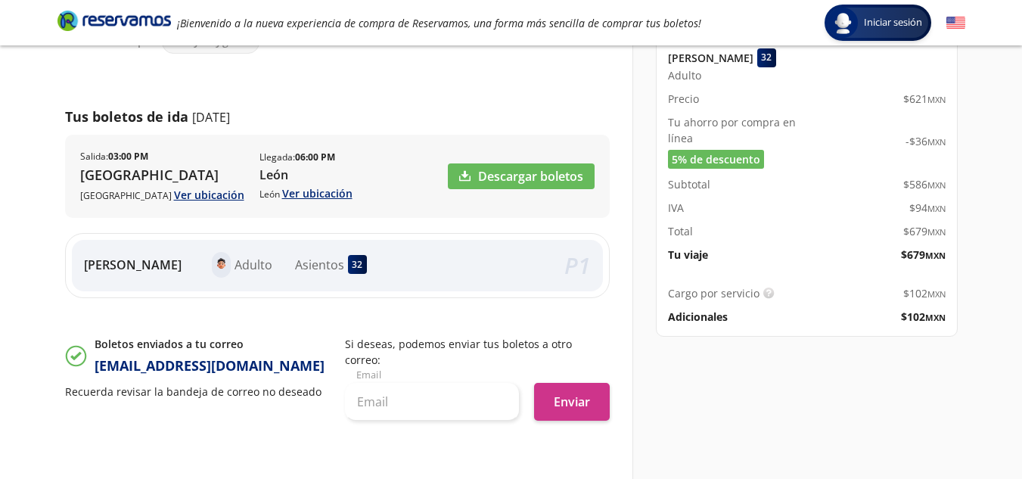
scroll to position [212, 0]
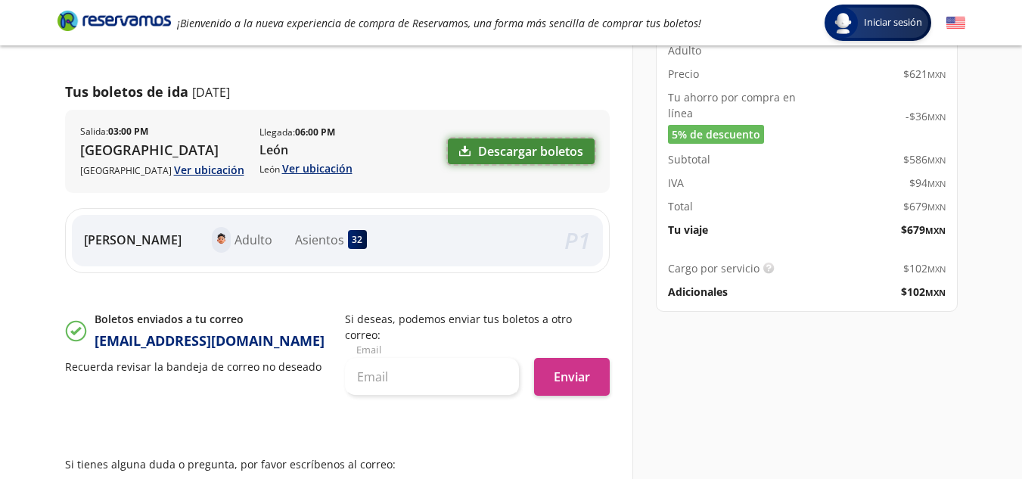
click at [522, 155] on link "Descargar boletos" at bounding box center [521, 151] width 147 height 26
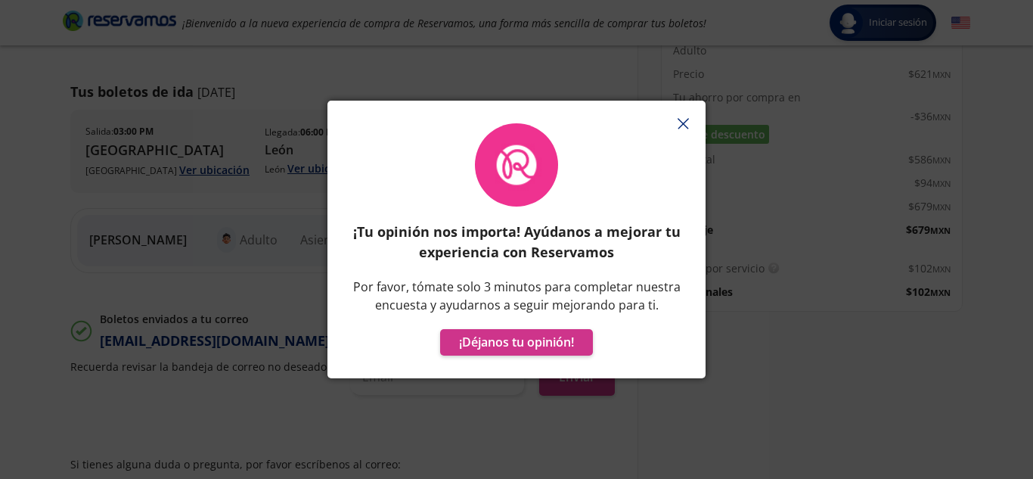
click at [683, 126] on icon "button" at bounding box center [683, 123] width 11 height 11
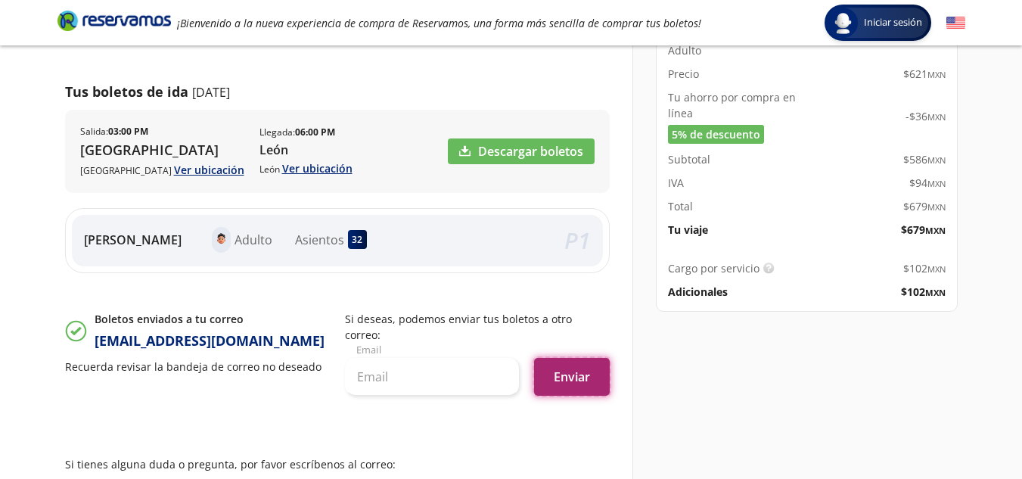
click at [566, 369] on button "Enviar" at bounding box center [572, 377] width 76 height 38
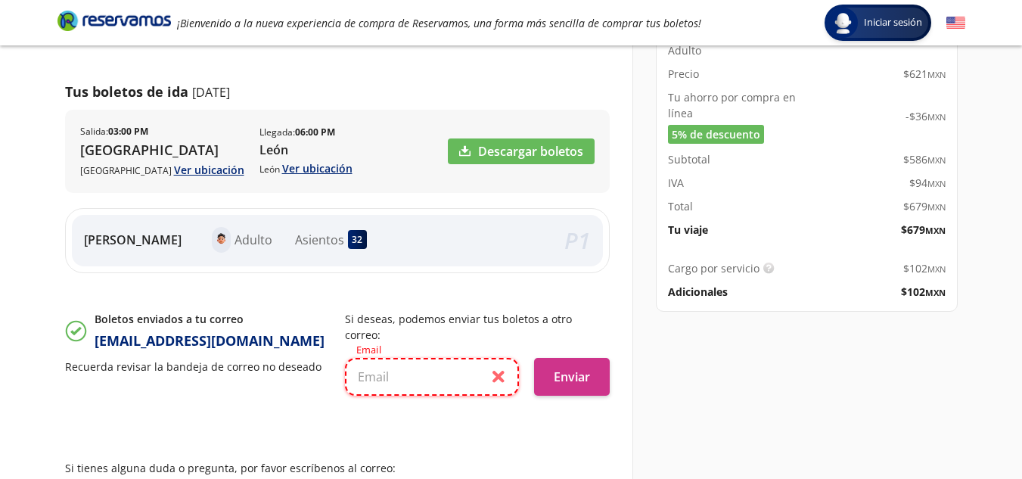
click at [381, 364] on input "text" at bounding box center [432, 377] width 174 height 38
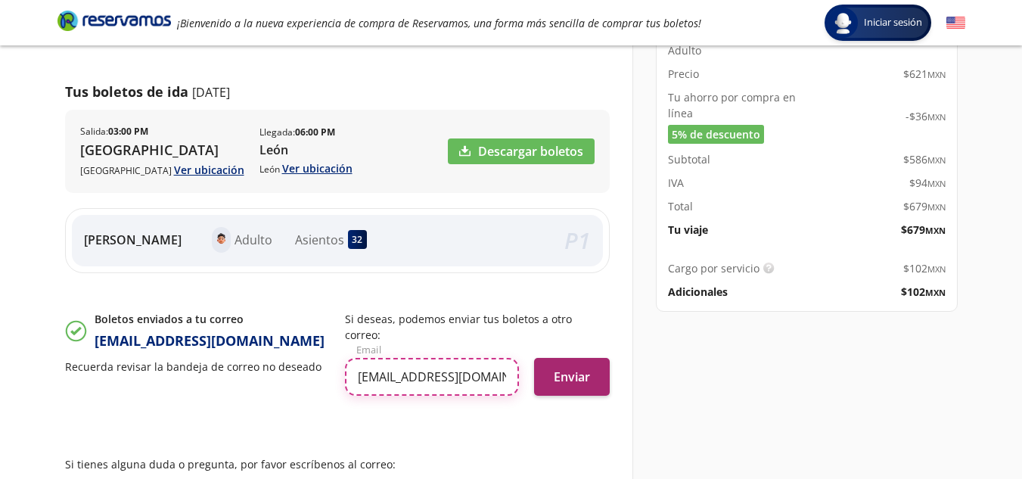
type input "danydv3504@gmail.com"
click at [569, 361] on button "Enviar" at bounding box center [572, 377] width 76 height 38
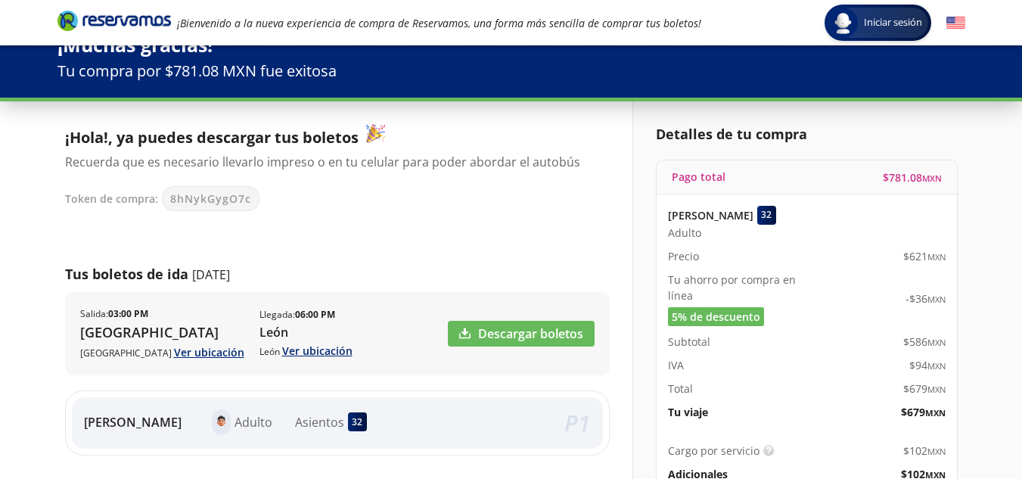
scroll to position [0, 0]
